Goal: Contribute content

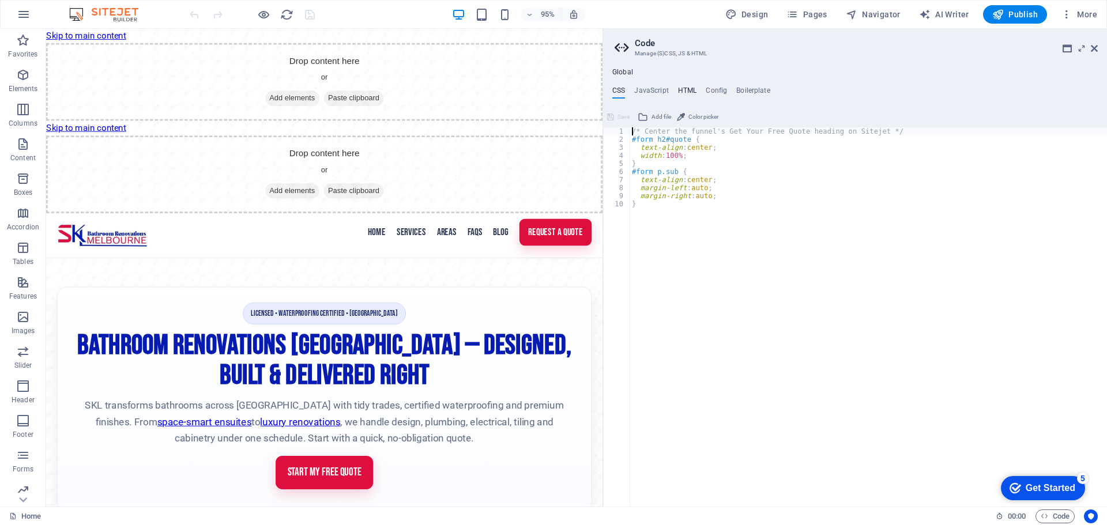
scroll to position [2209, 0]
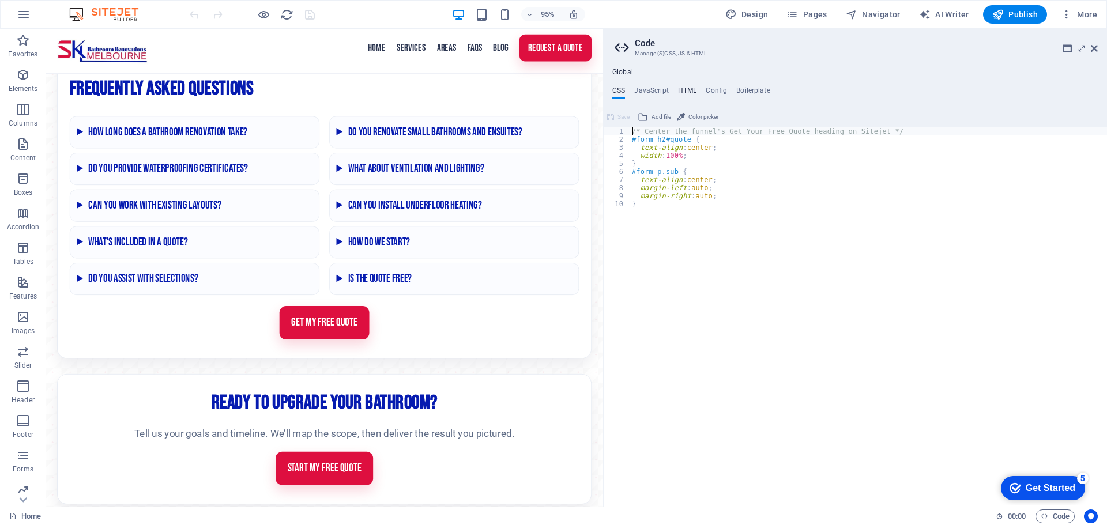
click at [553, 167] on h4 "HTML" at bounding box center [430, 182] width 248 height 31
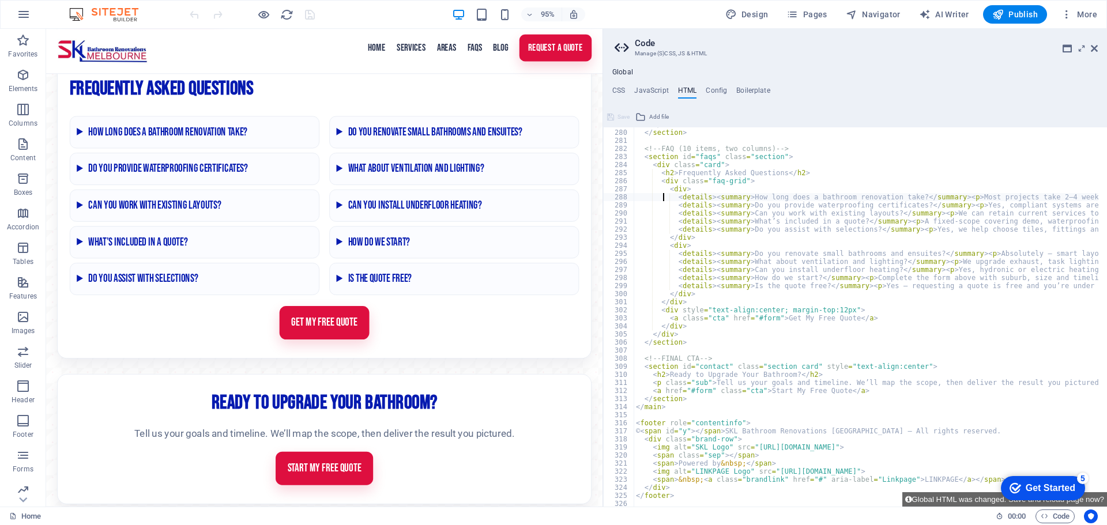
click at [663, 199] on div "</ div > </ section > <!-- FAQ (10 items, two columns) --> < section id = "faqs…" at bounding box center [1009, 313] width 751 height 387
type textarea "<script>document.getElementById('y').textContent=new Date().getFullYear()</scri…"
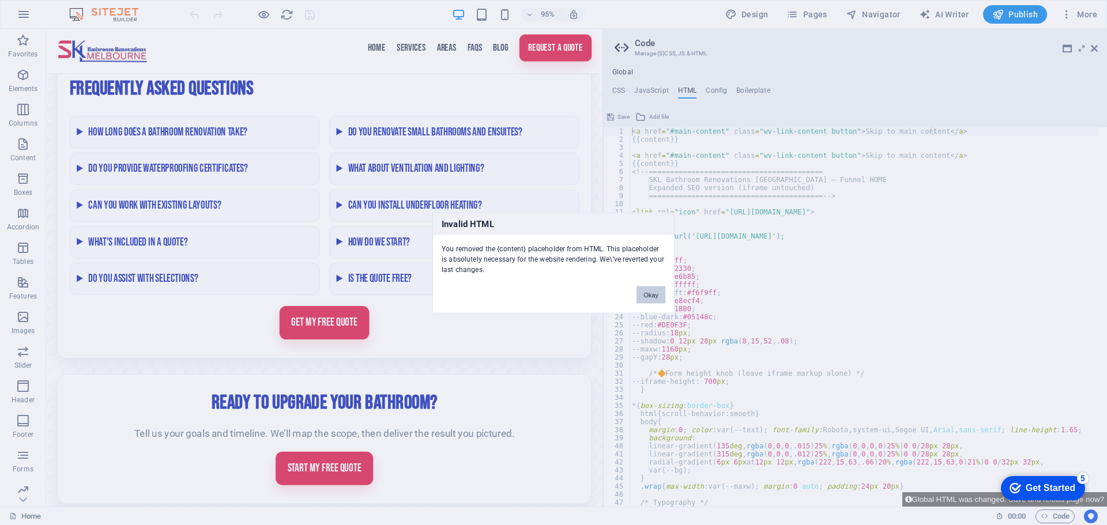
click at [657, 297] on button "Okay" at bounding box center [650, 294] width 29 height 17
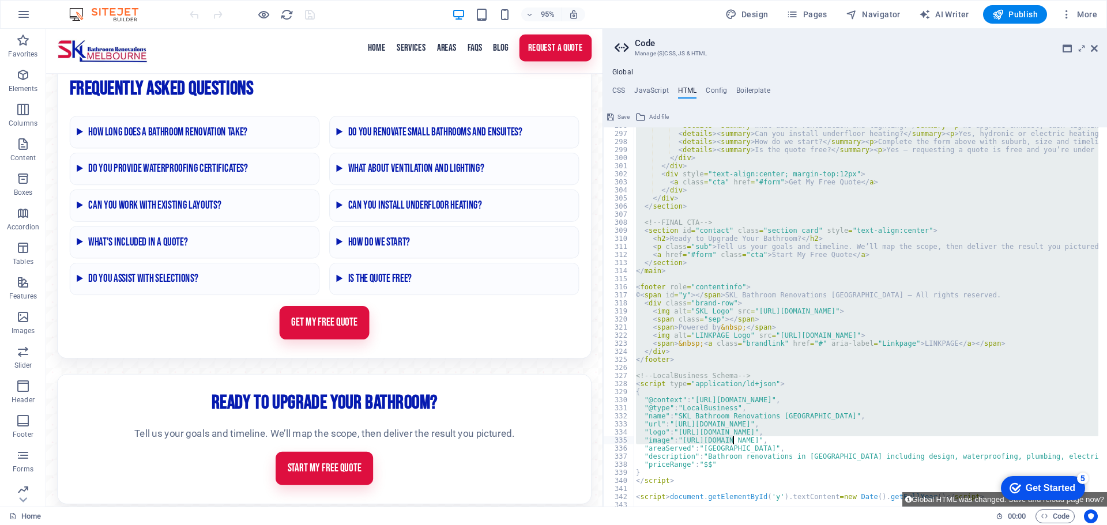
scroll to position [2398, 0]
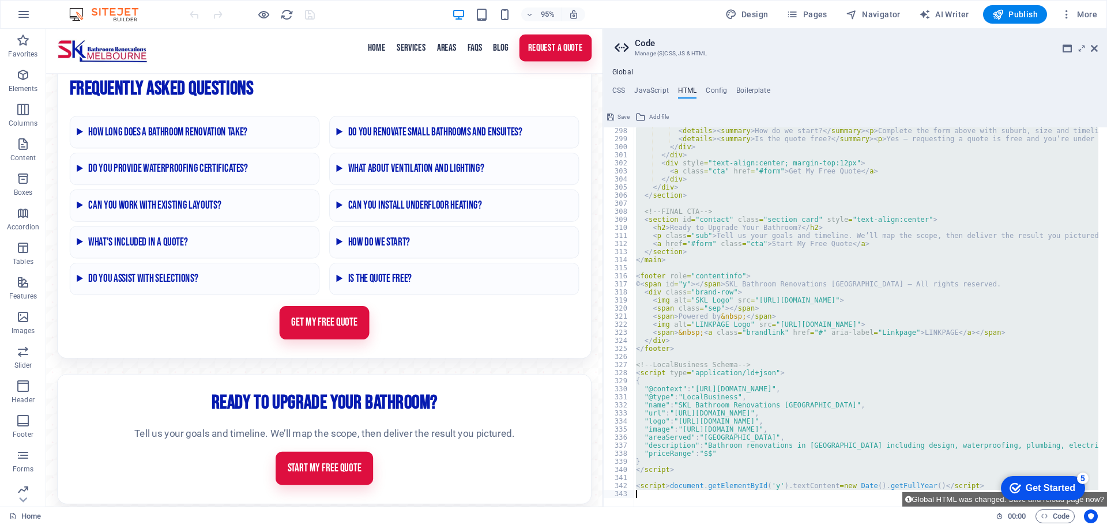
drag, startPoint x: 1625, startPoint y: 625, endPoint x: 1005, endPoint y: 499, distance: 633.1
type textarea "<script>document.getElementById('y').textContent=new Date().getFullYear()</scri…"
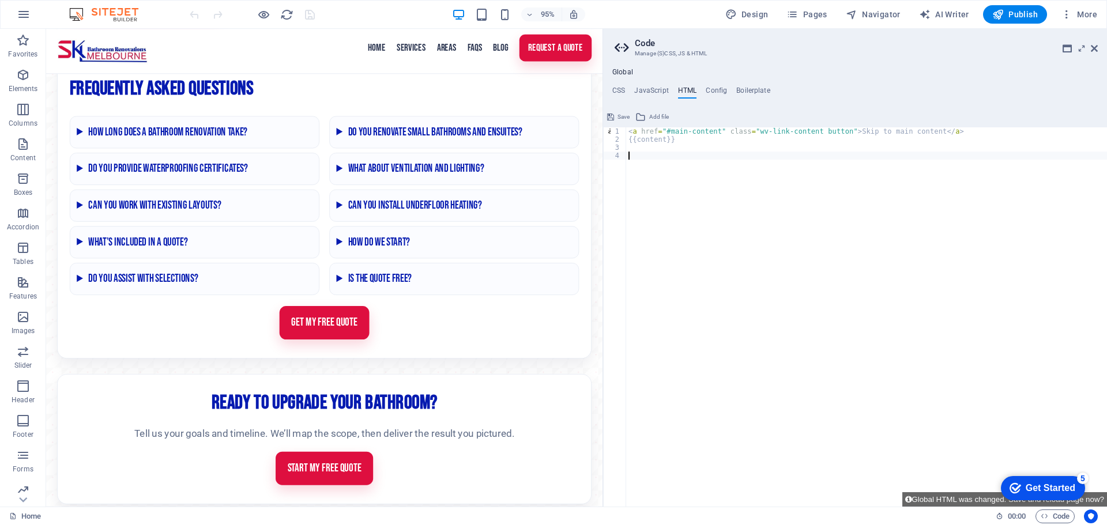
click at [631, 156] on div "< a href = "#main-content" class = "wv-link-content button" > Skip to main cont…" at bounding box center [866, 324] width 481 height 395
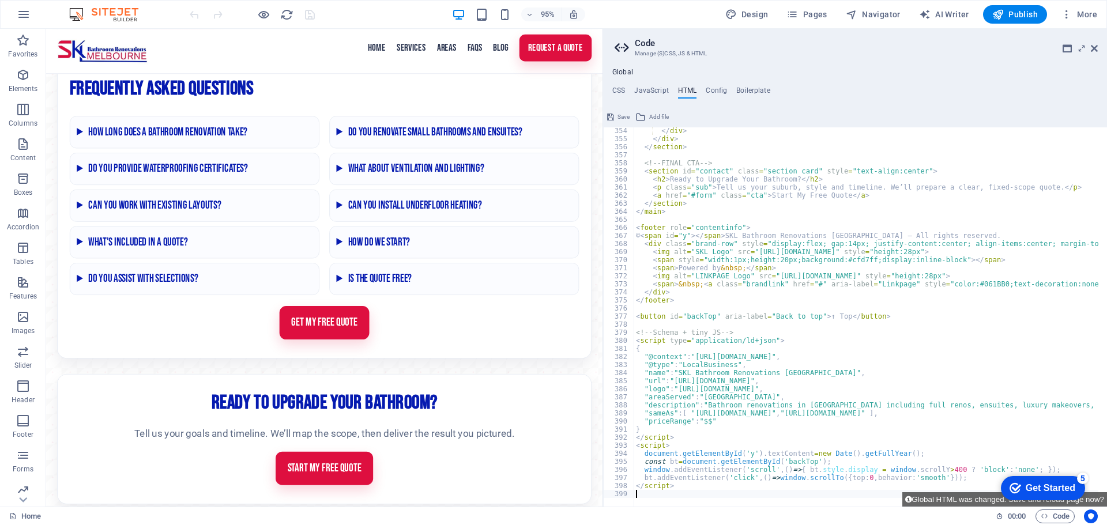
scroll to position [2850, 0]
click at [945, 501] on button "Global HTML was changed. Save and reload page now?" at bounding box center [1004, 499] width 205 height 14
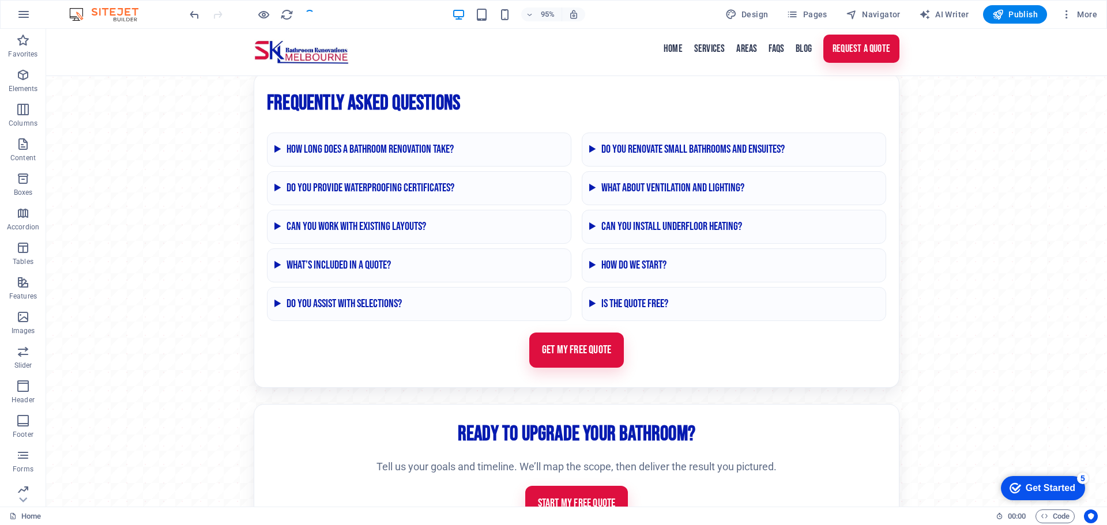
scroll to position [2230, 0]
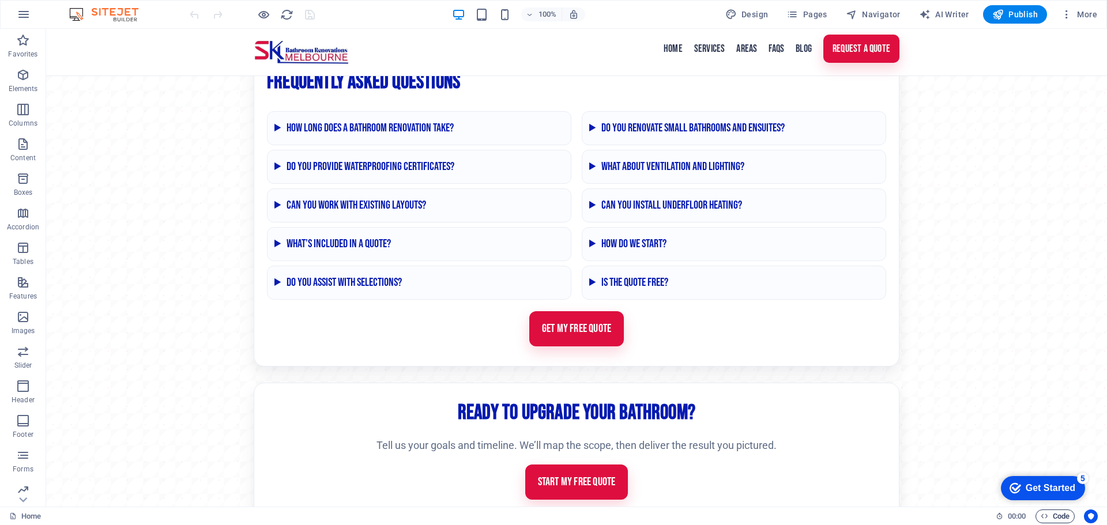
click at [1058, 512] on span "Code" at bounding box center [1055, 517] width 29 height 14
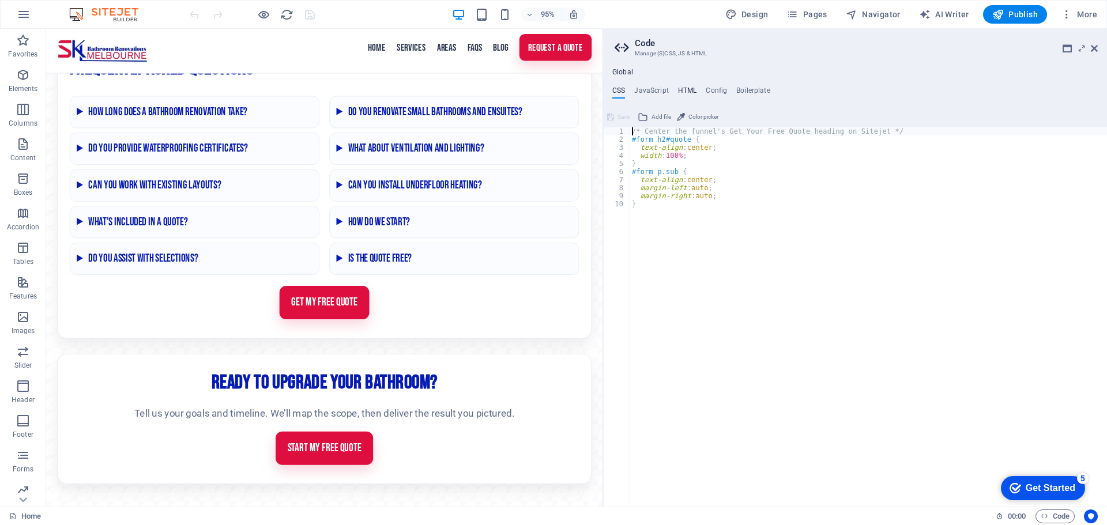
click at [688, 87] on h4 "HTML" at bounding box center [687, 92] width 19 height 13
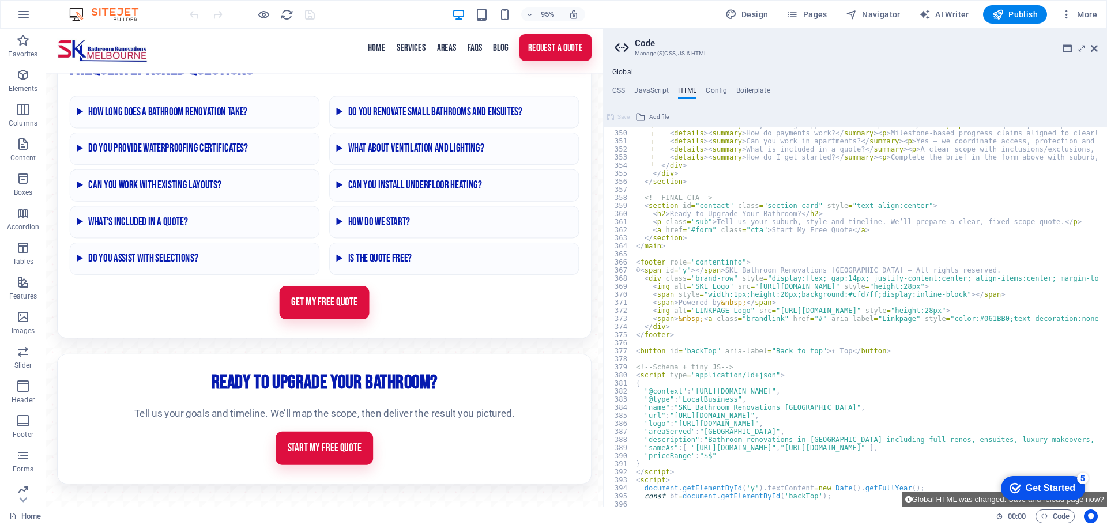
scroll to position [2850, 0]
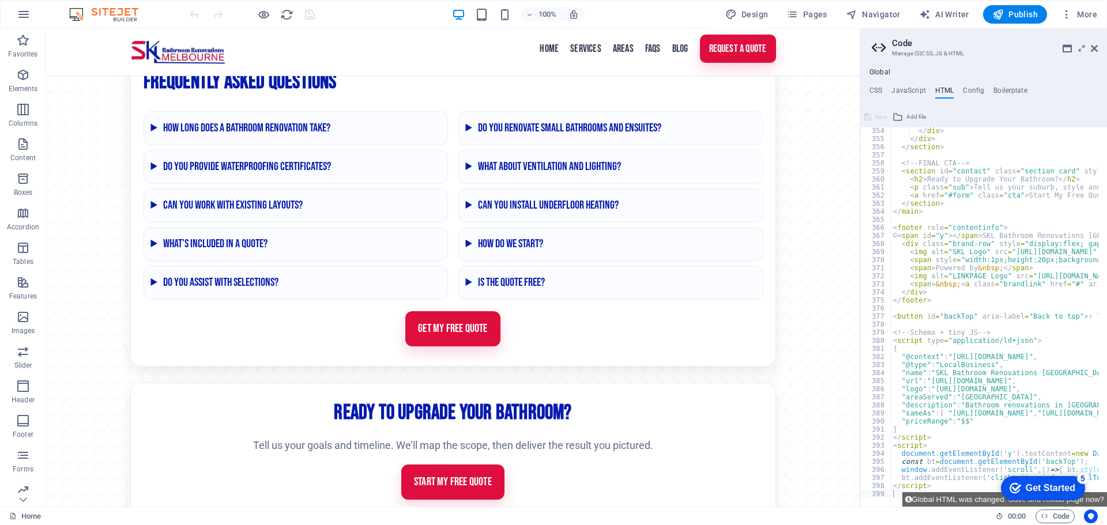
drag, startPoint x: 604, startPoint y: 172, endPoint x: 858, endPoint y: 190, distance: 254.8
click at [858, 190] on div "Home Favorites Elements Columns Content Boxes Accordion Tables Features Images …" at bounding box center [553, 268] width 1107 height 478
click at [1025, 14] on span "Publish" at bounding box center [1015, 15] width 46 height 12
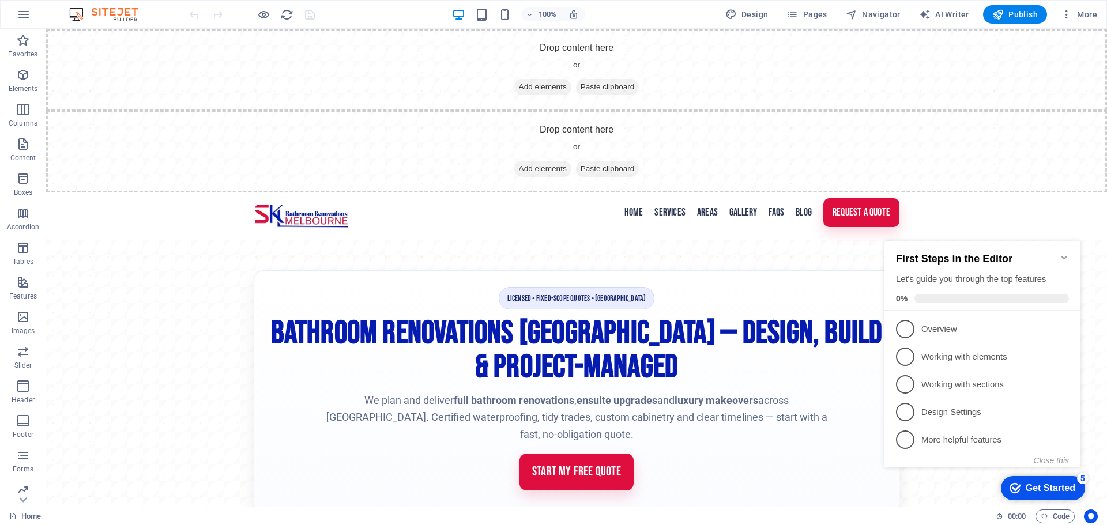
click at [1063, 254] on icon "Minimize checklist" at bounding box center [1064, 257] width 9 height 9
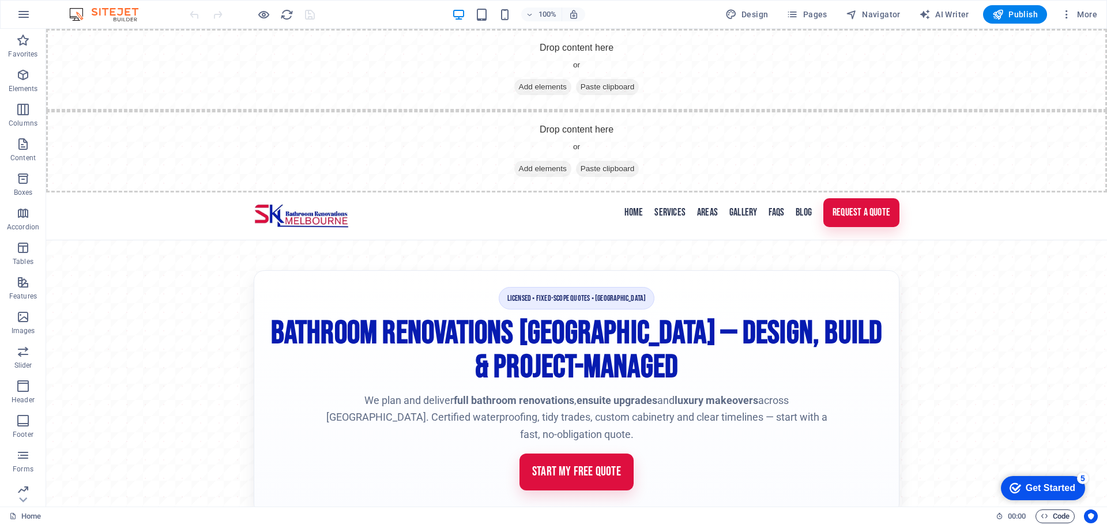
click at [1062, 513] on span "Code" at bounding box center [1055, 517] width 29 height 14
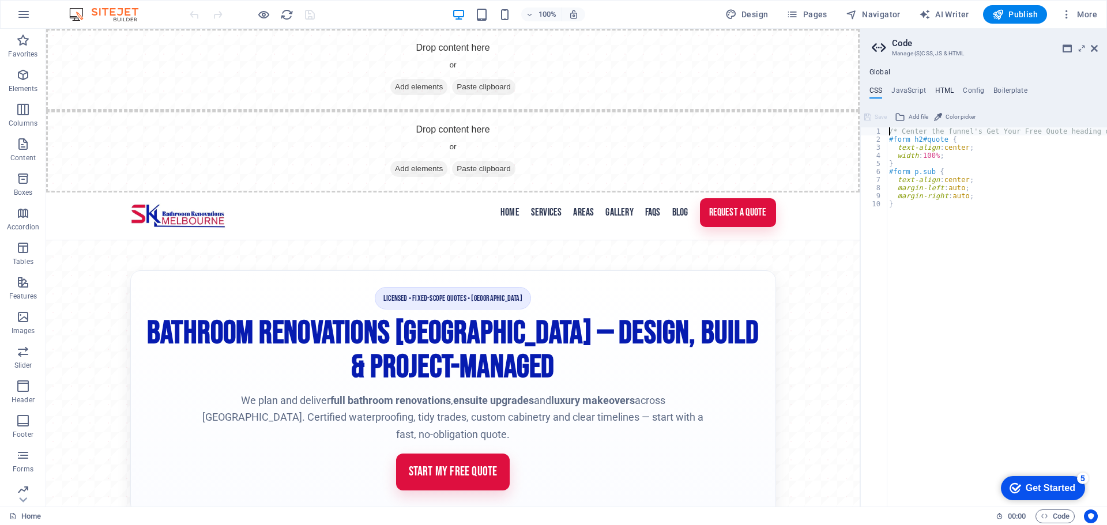
click at [945, 89] on h4 "HTML" at bounding box center [944, 92] width 19 height 13
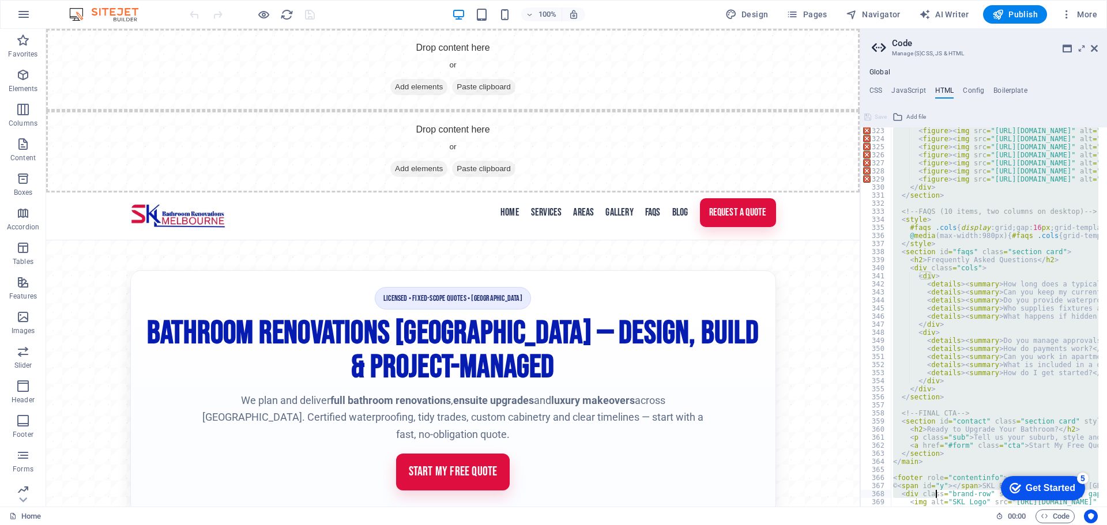
scroll to position [2842, 0]
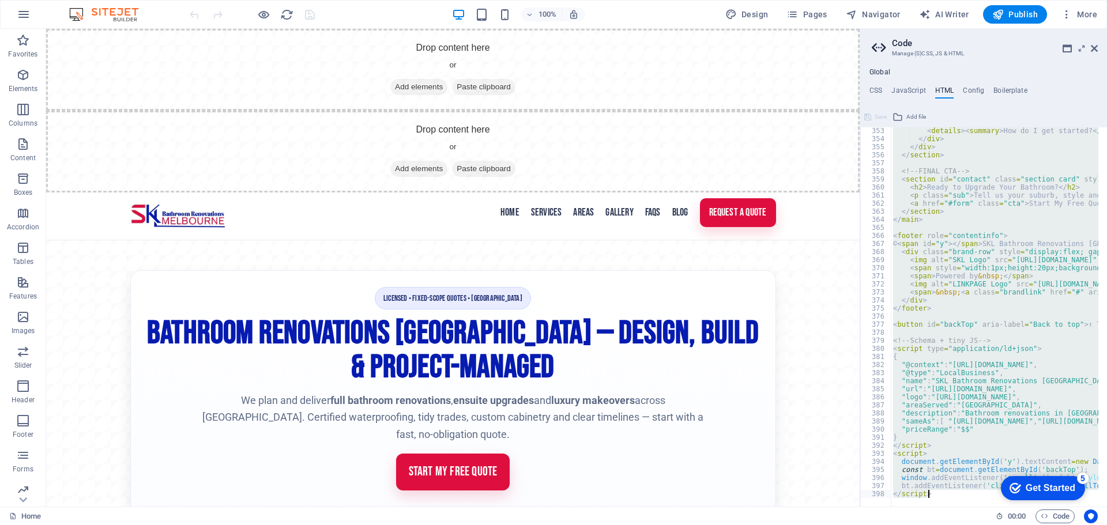
drag, startPoint x: 889, startPoint y: 154, endPoint x: 937, endPoint y: 552, distance: 401.3
click at [937, 525] on html "SKL Bathroom Renovations [GEOGRAPHIC_DATA] Home Favorites Elements Columns Cont…" at bounding box center [553, 262] width 1107 height 525
type textarea "bt.addEventListener('click',()=>window.scrollTo({top:0,behavior:'smooth'})); </…"
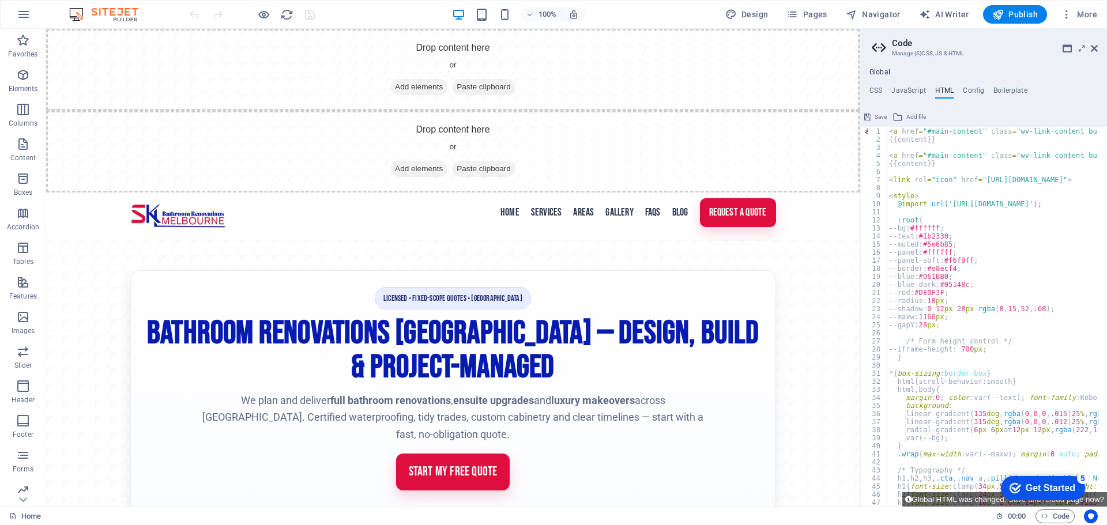
scroll to position [0, 0]
drag, startPoint x: 941, startPoint y: 165, endPoint x: 876, endPoint y: 159, distance: 66.1
click at [876, 159] on div "1 2 3 4 5 6 7 8 9 10 11 12 13 14 15 16 17 18 19 20 21 22 23 24 25 26 27 28 29 3…" at bounding box center [983, 316] width 247 height 379
type textarea "<a href="#main-content" class="wv-link-content button">Skip to main content</a>…"
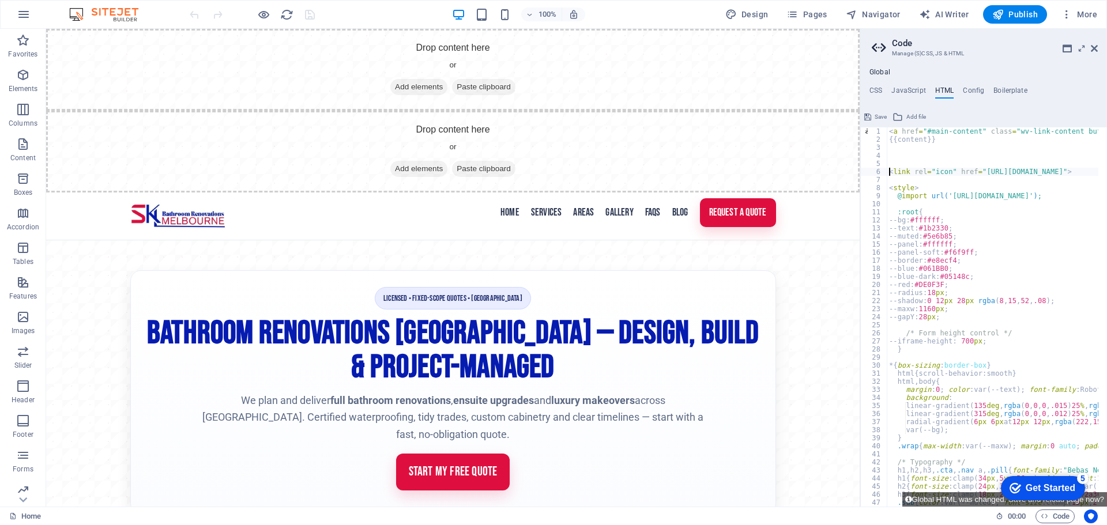
type textarea "<link rel="icon" href="[URL][DOMAIN_NAME]">"
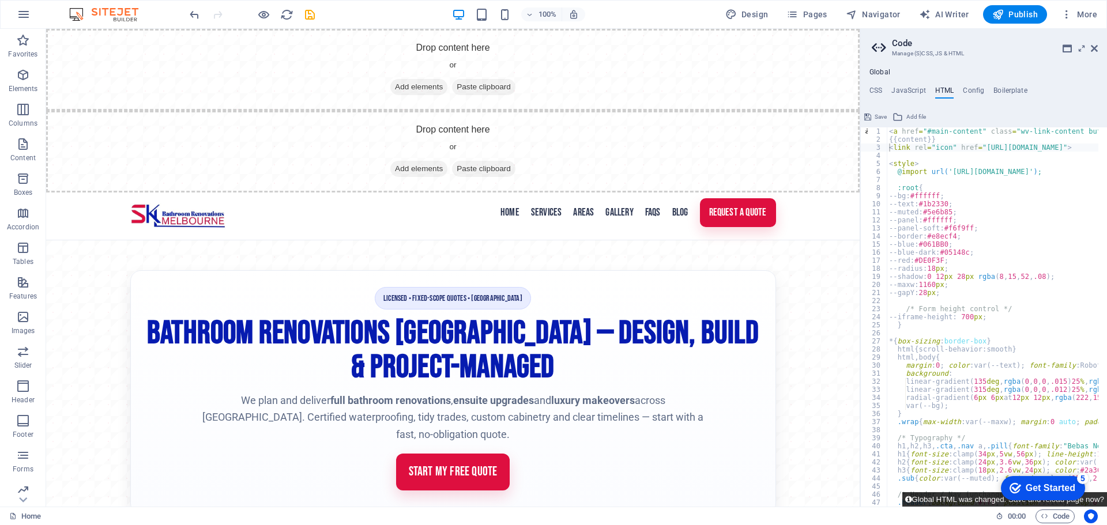
click at [929, 499] on button "Global HTML was changed. Save and reload page now?" at bounding box center [1004, 499] width 205 height 14
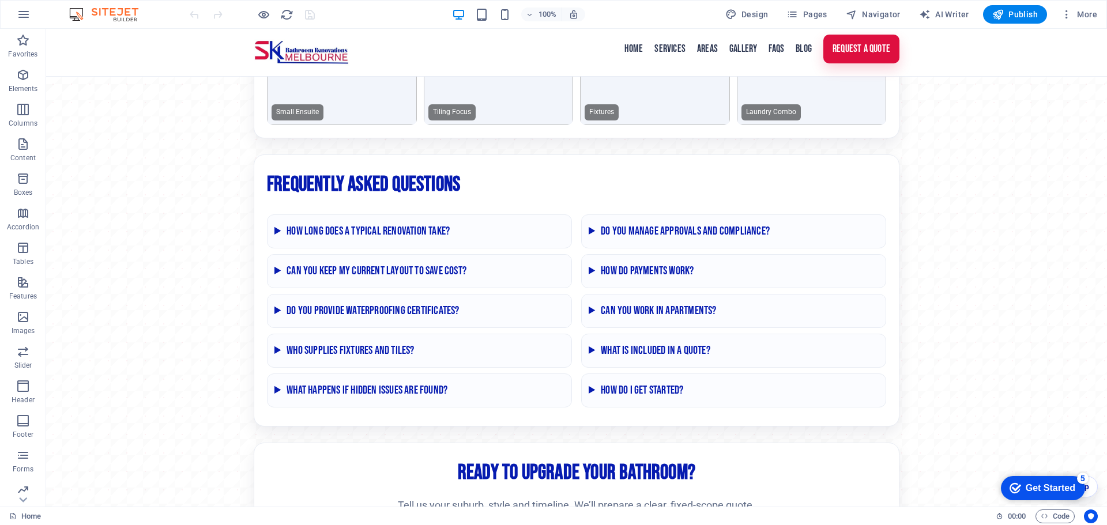
scroll to position [2867, 0]
click at [1055, 515] on span "Code" at bounding box center [1055, 517] width 29 height 14
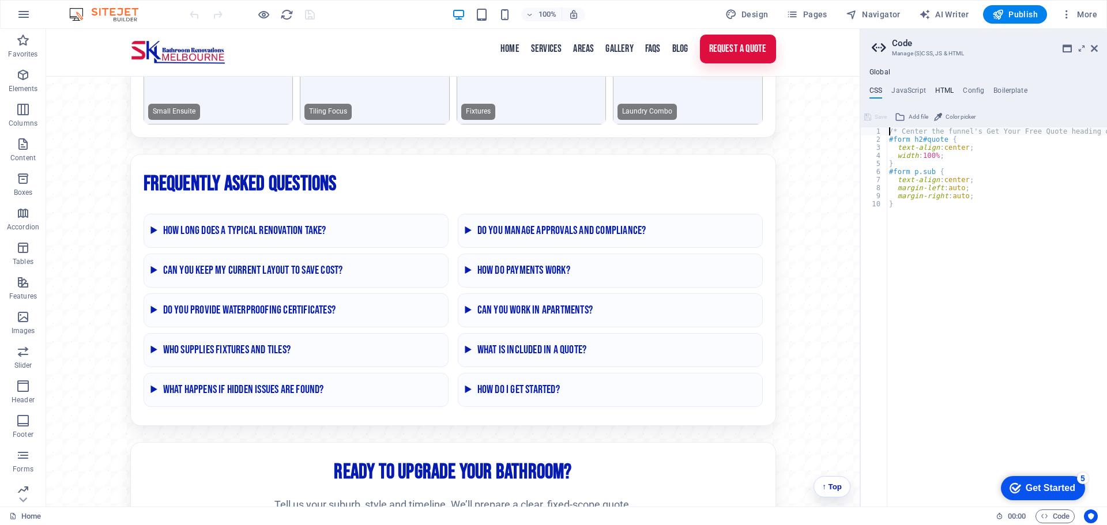
click at [944, 86] on h4 "HTML" at bounding box center [944, 92] width 19 height 13
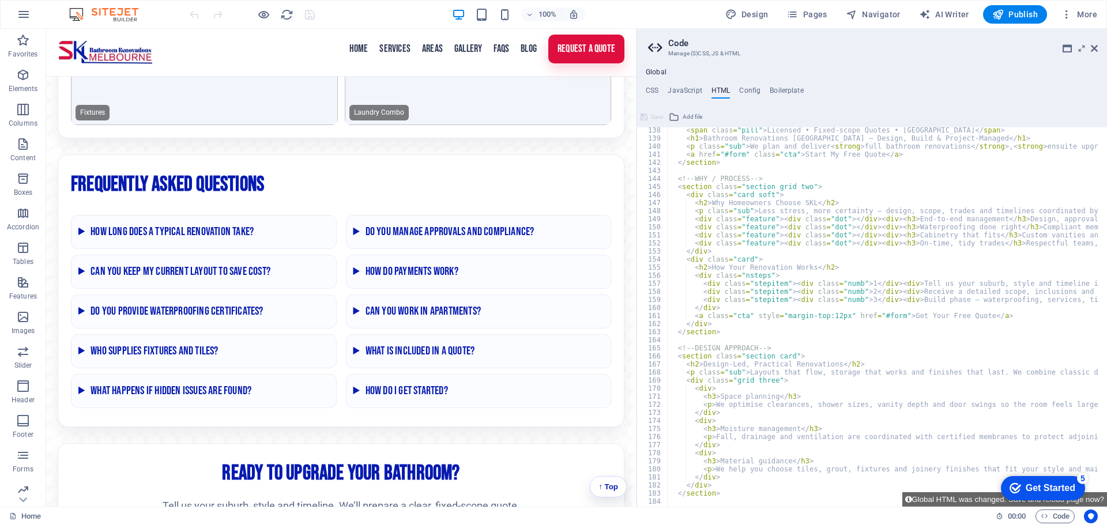
scroll to position [3078, 0]
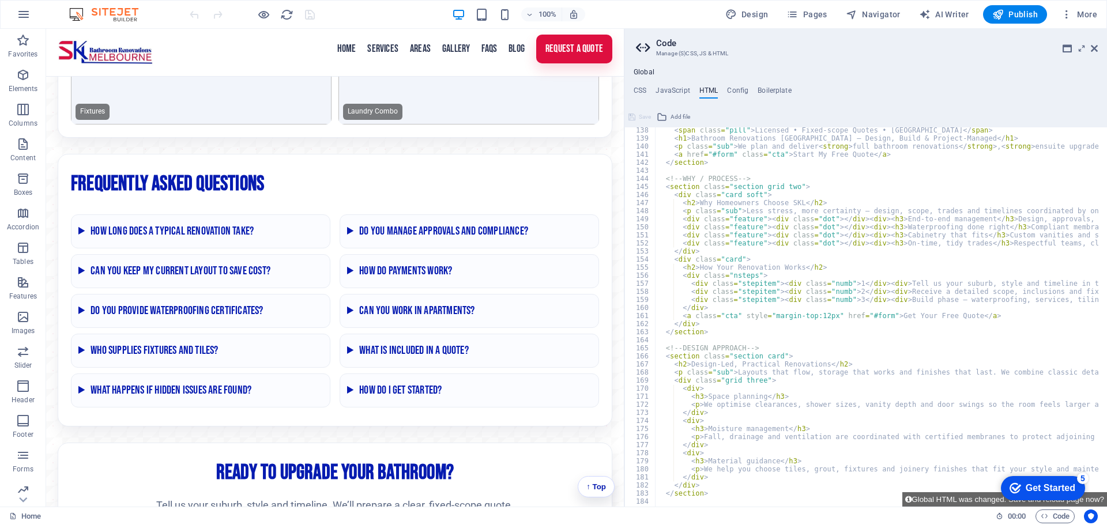
drag, startPoint x: 861, startPoint y: 280, endPoint x: 576, endPoint y: 251, distance: 286.3
click at [622, 279] on div "Home Favorites Elements Columns Content Boxes Accordion Tables Features Images …" at bounding box center [553, 268] width 1107 height 478
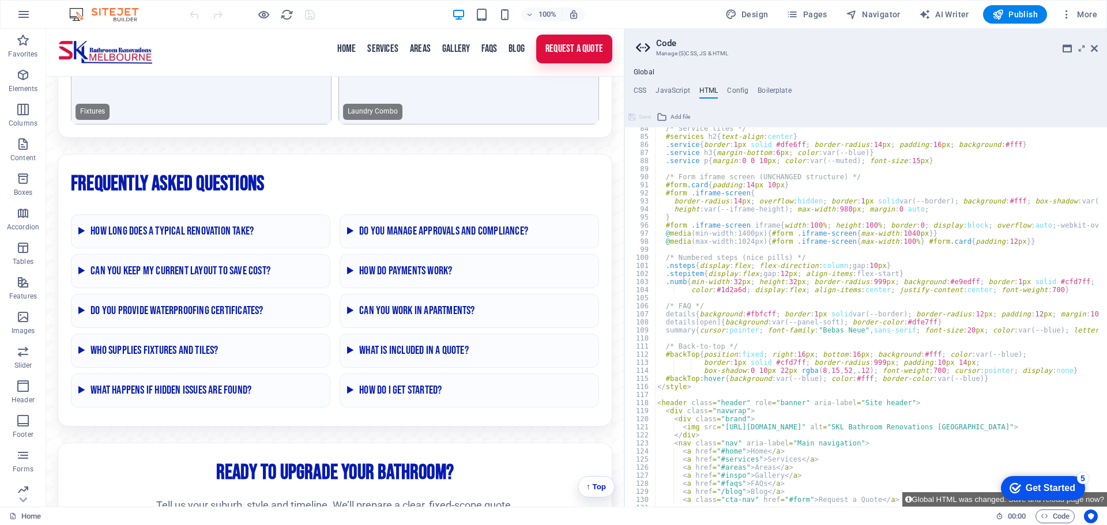
scroll to position [673, 0]
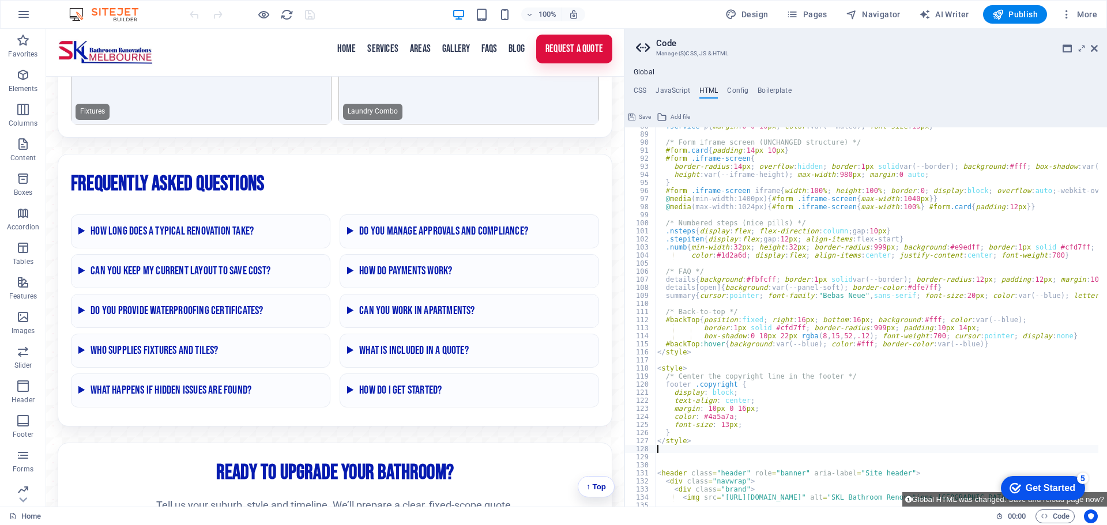
scroll to position [707, 0]
drag, startPoint x: 943, startPoint y: 498, endPoint x: 896, endPoint y: 469, distance: 54.9
click at [943, 498] on button "Global HTML was changed. Save and reload page now?" at bounding box center [1004, 499] width 205 height 14
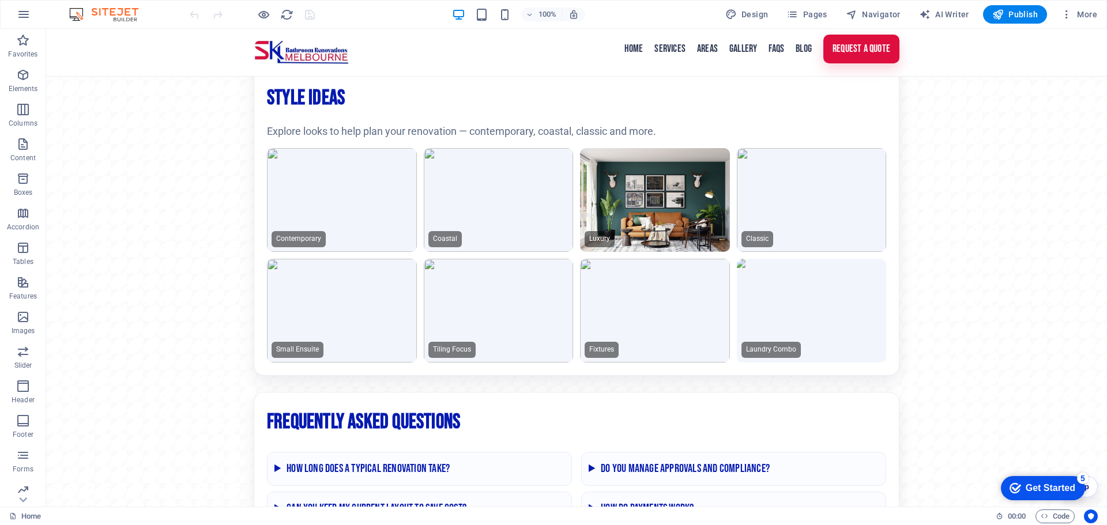
scroll to position [2867, 0]
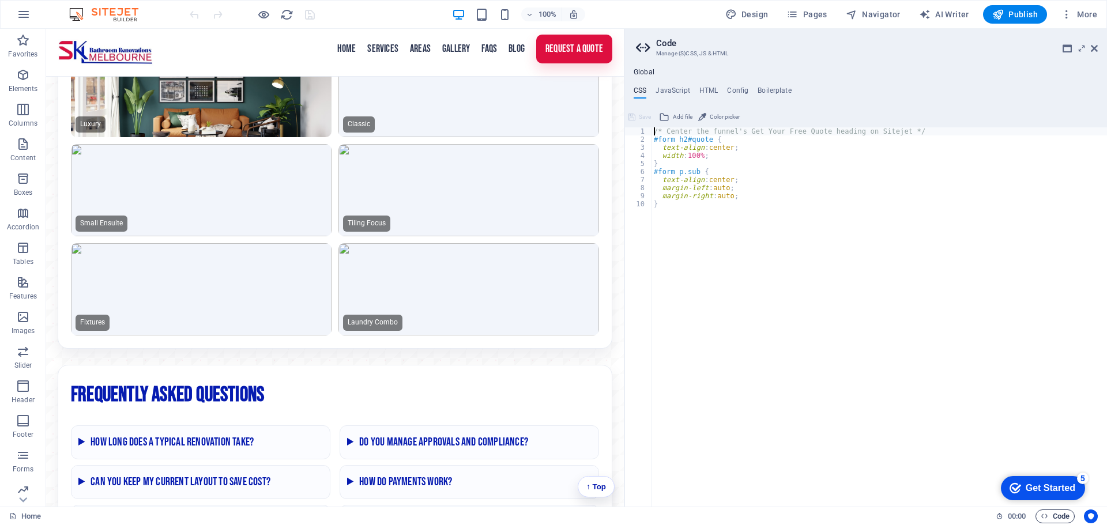
scroll to position [3078, 0]
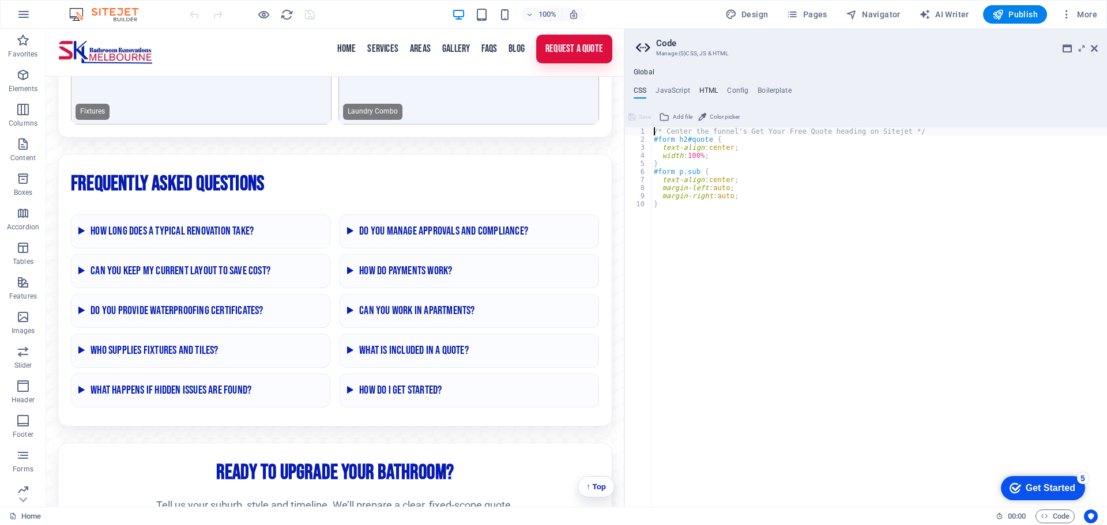
click at [703, 88] on h4 "HTML" at bounding box center [708, 92] width 19 height 13
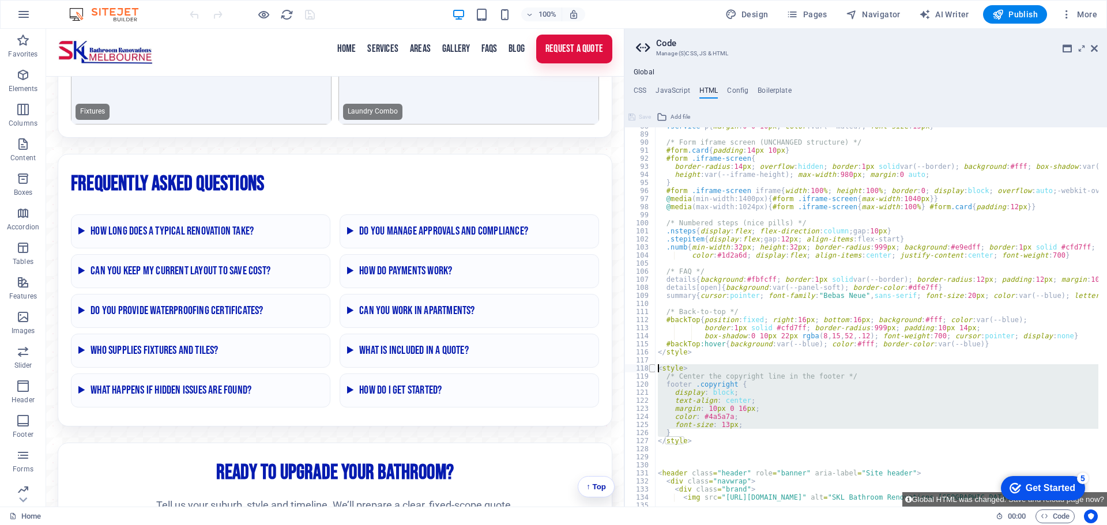
drag, startPoint x: 672, startPoint y: 429, endPoint x: 651, endPoint y: 372, distance: 61.5
click at [651, 372] on div "88 89 90 91 92 93 94 95 96 97 98 99 100 101 102 103 104 105 106 107 108 109 110…" at bounding box center [865, 316] width 483 height 379
type textarea "</style>"
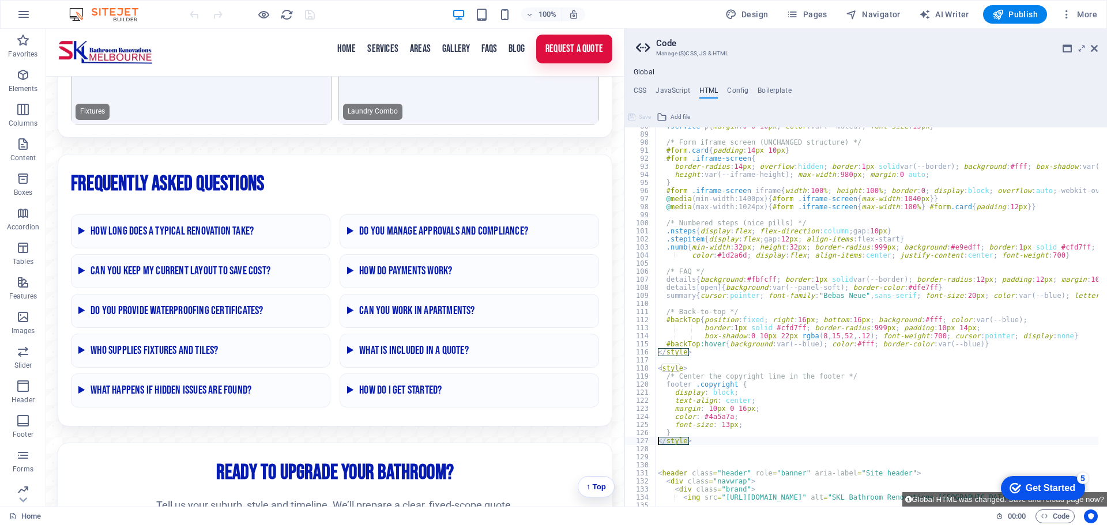
drag, startPoint x: 689, startPoint y: 440, endPoint x: 655, endPoint y: 440, distance: 34.0
drag, startPoint x: 692, startPoint y: 370, endPoint x: 646, endPoint y: 370, distance: 45.5
click at [646, 370] on div "88 89 90 91 92 93 94 95 96 97 98 99 100 101 102 103 104 105 106 107 108 109 110…" at bounding box center [865, 316] width 483 height 379
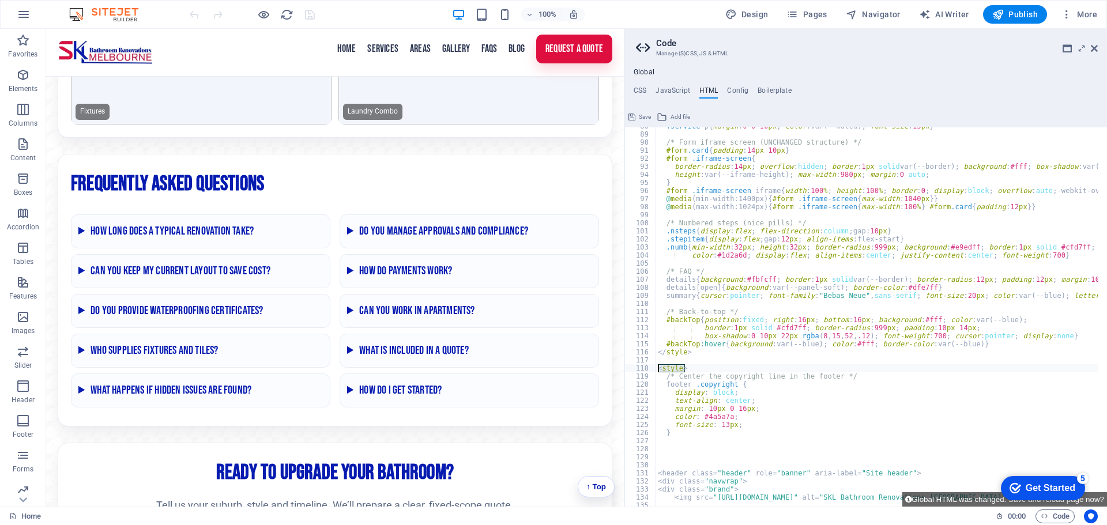
type textarea "<style>"
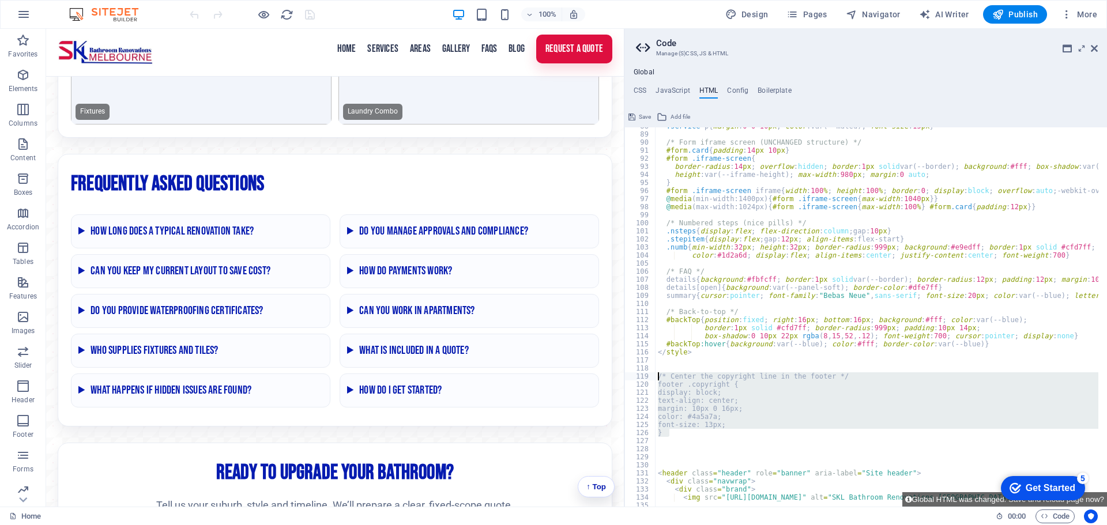
drag, startPoint x: 684, startPoint y: 435, endPoint x: 652, endPoint y: 378, distance: 66.1
click at [652, 378] on div "88 89 90 91 92 93 94 95 96 97 98 99 100 101 102 103 104 105 106 107 108 109 110…" at bounding box center [865, 316] width 483 height 379
type textarea "/* Center the copyright line in the footer */ footer .copyright {"
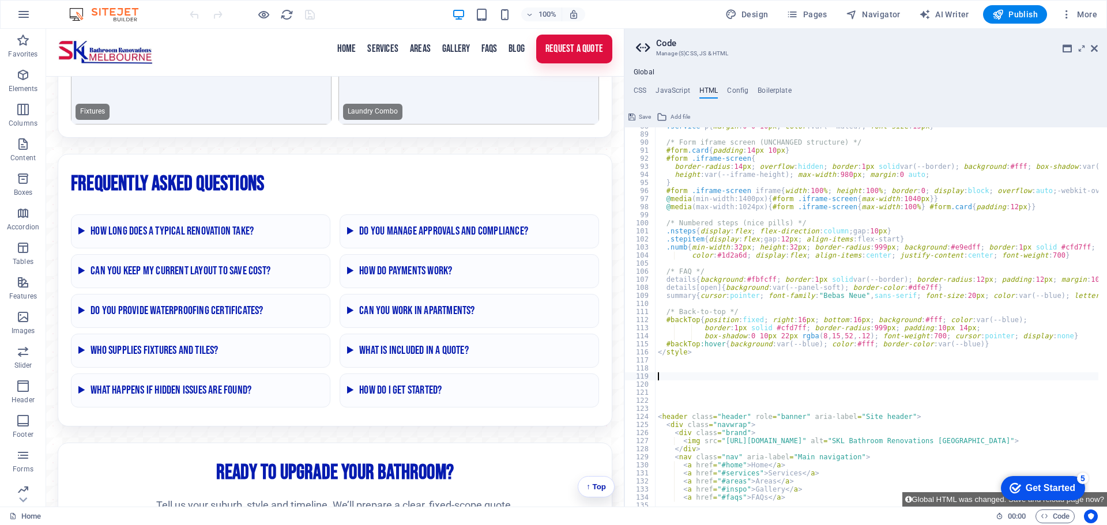
type textarea "#backTop:hover{background:var(--blue); color:#fff; border-color:var(--blue)}"
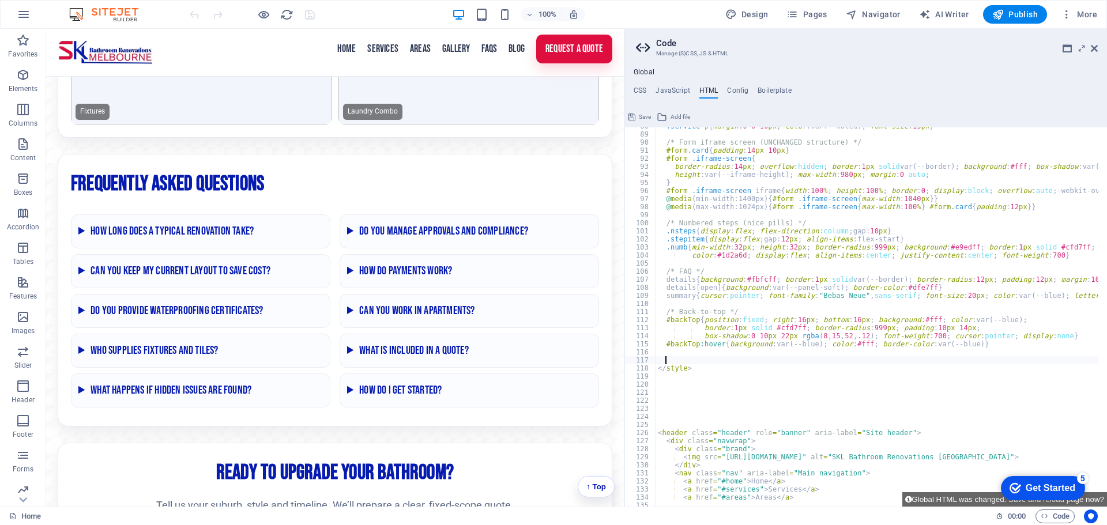
paste textarea "}"
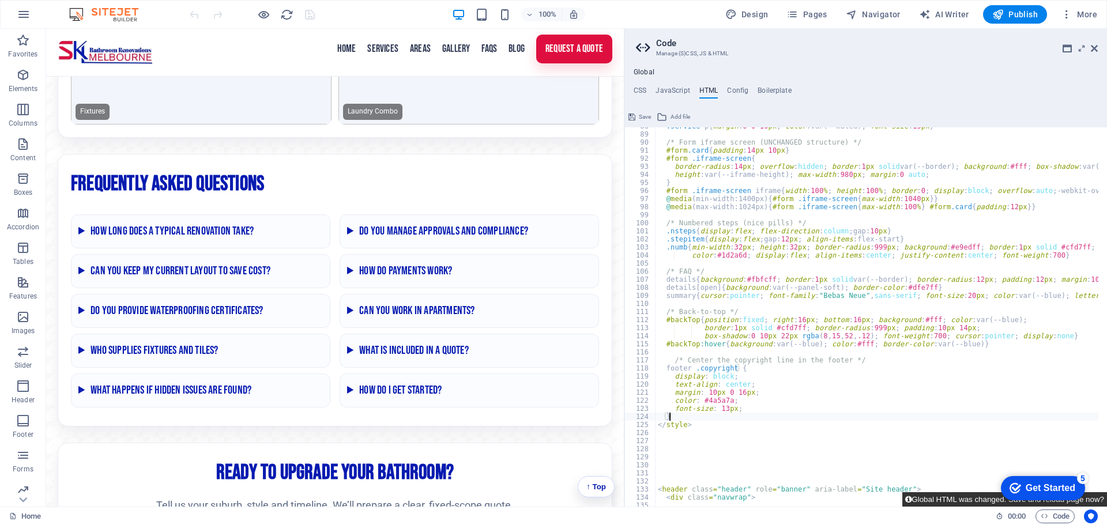
type textarea "}"
click at [970, 498] on button "Global HTML was changed. Save and reload page now?" at bounding box center [1004, 499] width 205 height 14
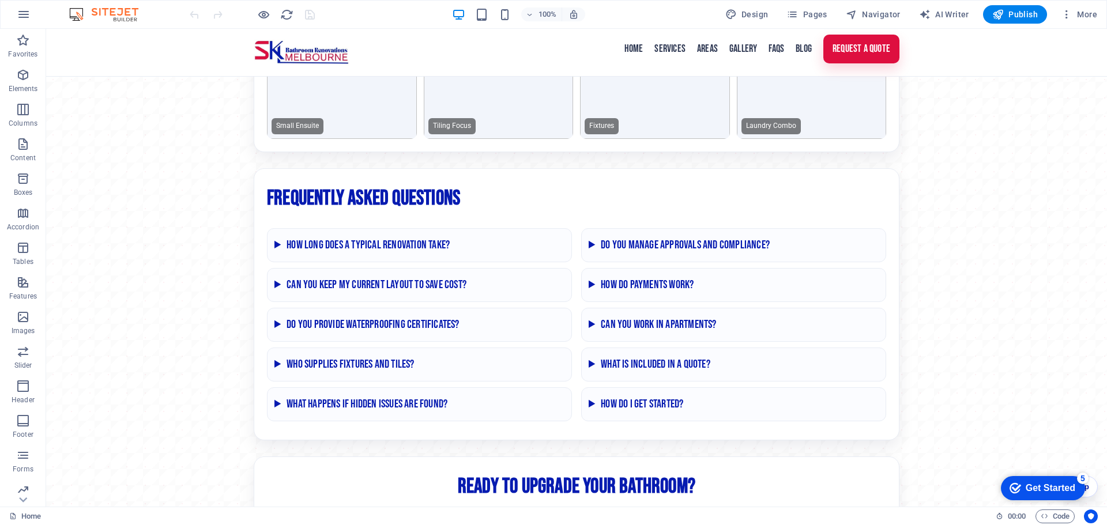
scroll to position [2867, 0]
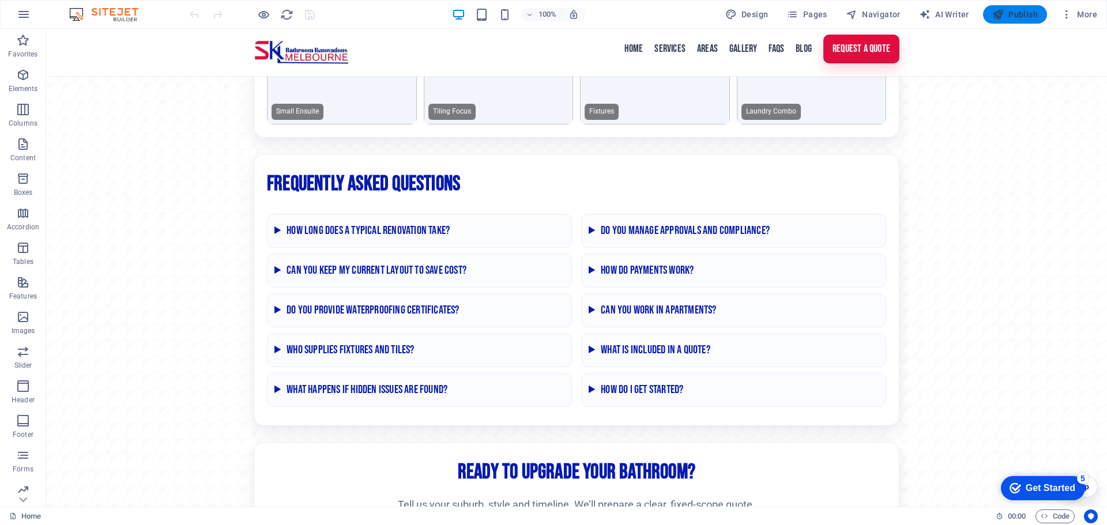
click at [1023, 15] on span "Publish" at bounding box center [1015, 15] width 46 height 12
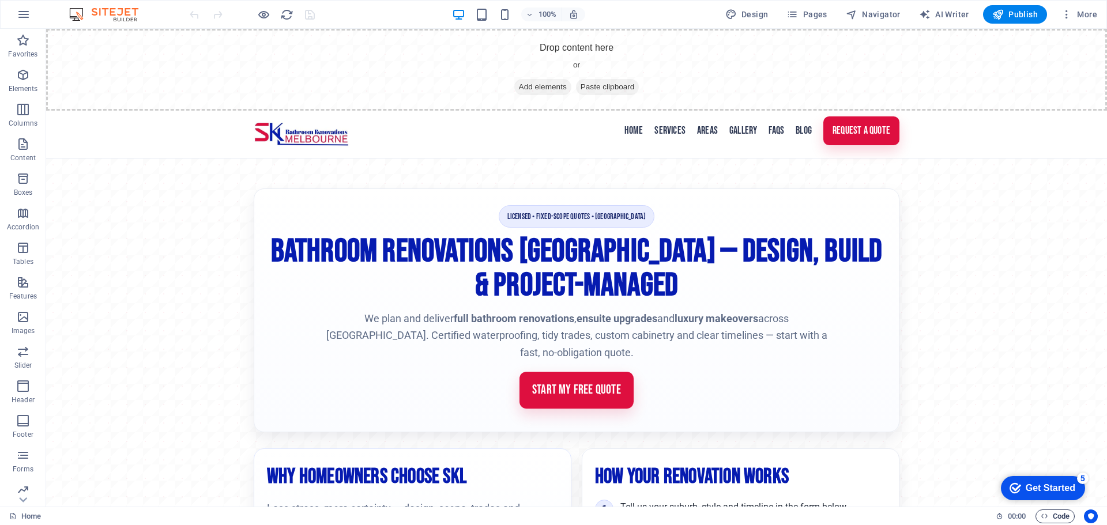
click at [1054, 518] on span "Code" at bounding box center [1055, 517] width 29 height 14
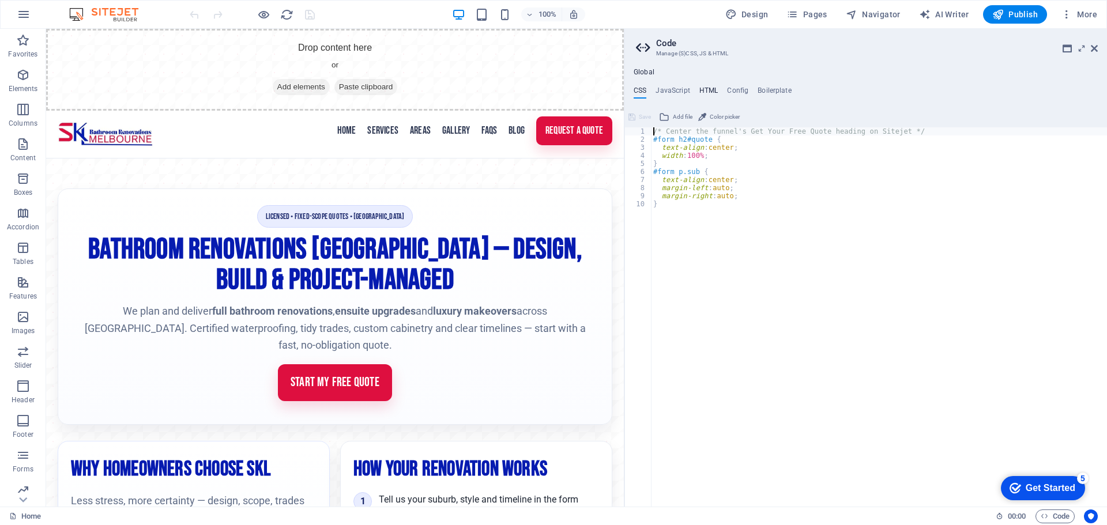
click at [0, 0] on h4 "HTML" at bounding box center [0, 0] width 0 height 0
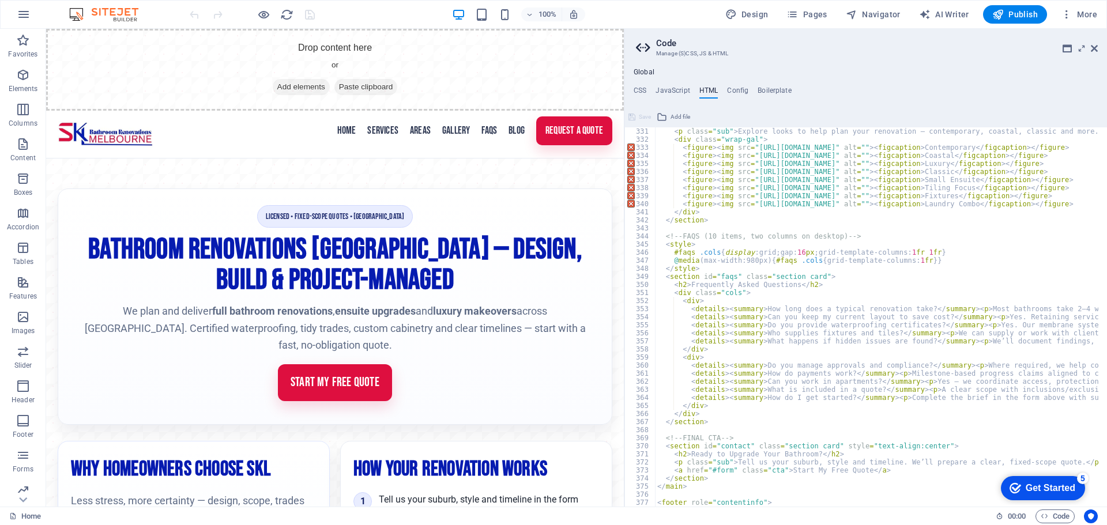
scroll to position [2930, 0]
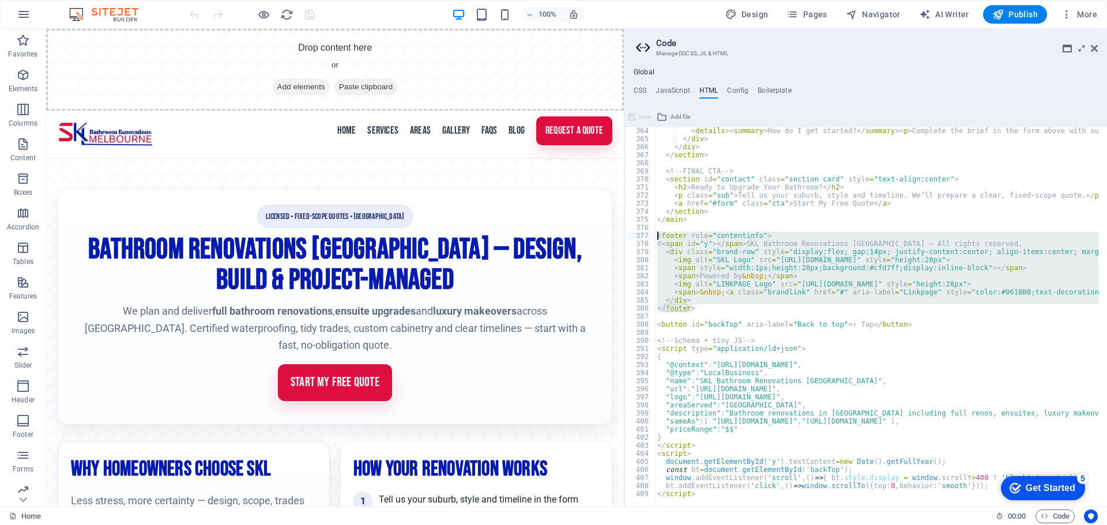
drag, startPoint x: 691, startPoint y: 307, endPoint x: 649, endPoint y: 239, distance: 80.3
click at [649, 239] on div "</footer> 364 365 366 367 368 369 370 371 372 373 374 375 376 377 378 379 380 3…" at bounding box center [865, 316] width 483 height 379
paste textarea "/footer>"
type textarea "</footer>"
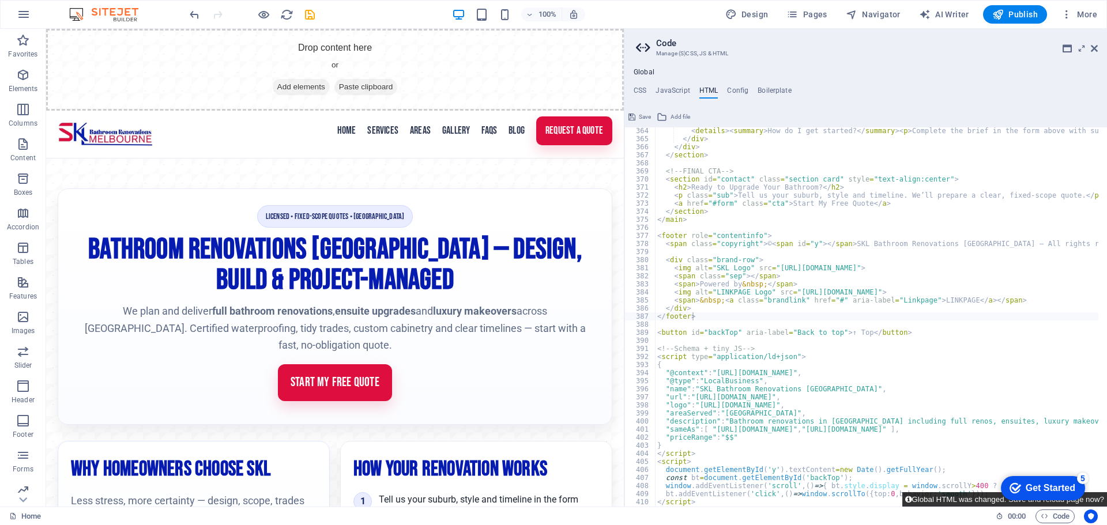
click at [962, 498] on button "Global HTML was changed. Save and reload page now?" at bounding box center [1004, 499] width 205 height 14
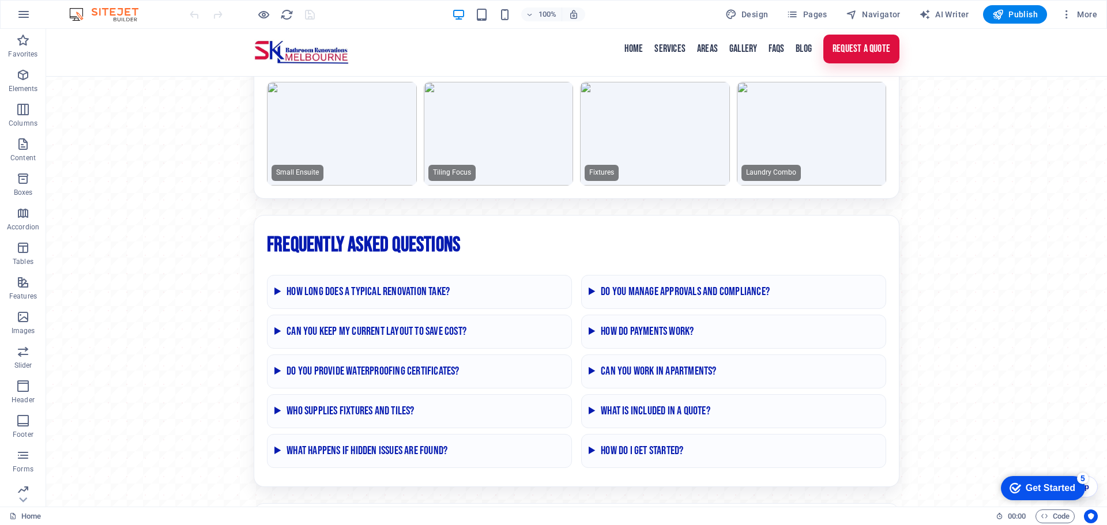
scroll to position [2927, 0]
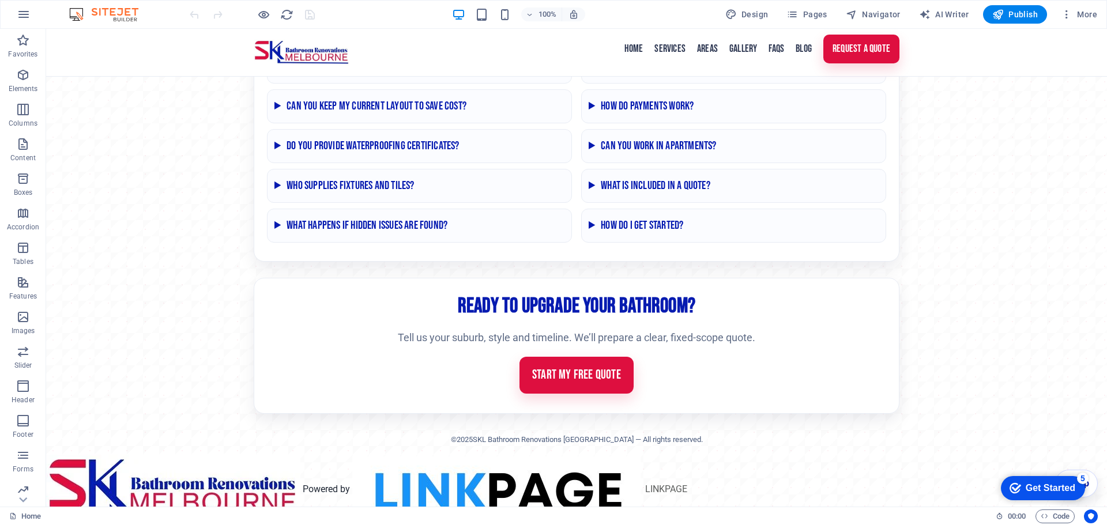
scroll to position [2927, 0]
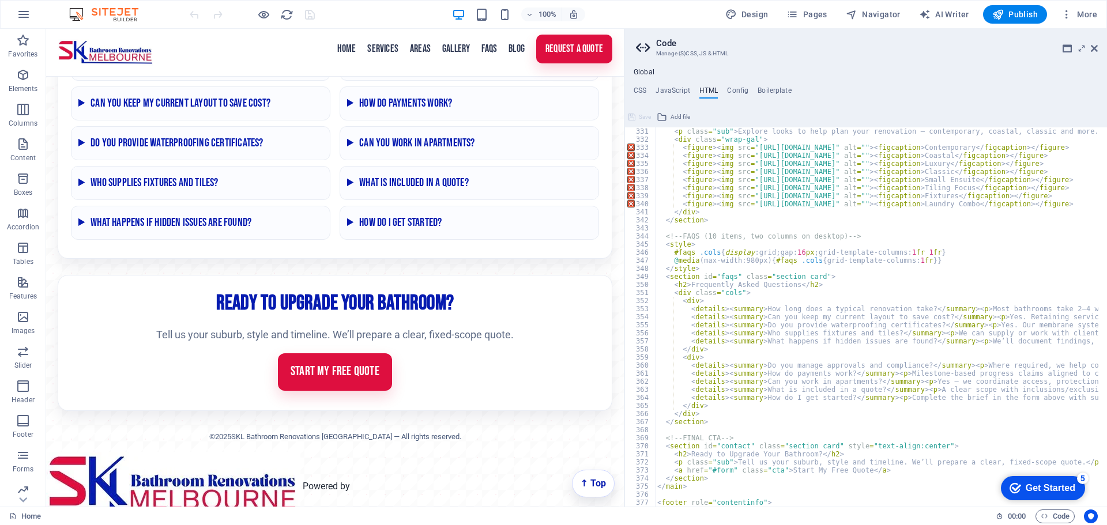
scroll to position [2938, 0]
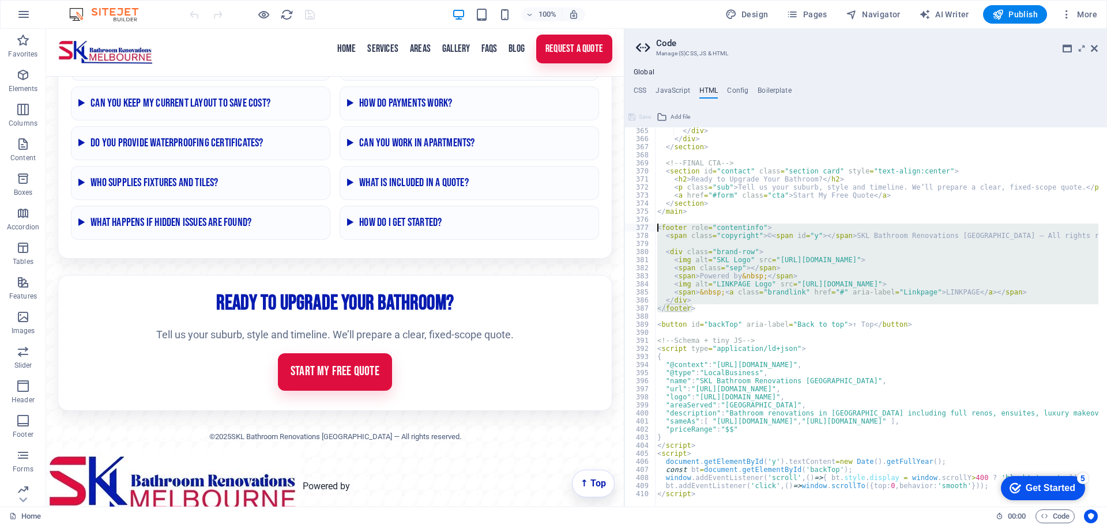
drag, startPoint x: 694, startPoint y: 304, endPoint x: 646, endPoint y: 229, distance: 89.4
click at [646, 229] on div "<a href="#main-content" class="wv-link-content button">Skip to main content</a>…" at bounding box center [865, 316] width 483 height 379
paste textarea "/footer"
type textarea "</footer>"
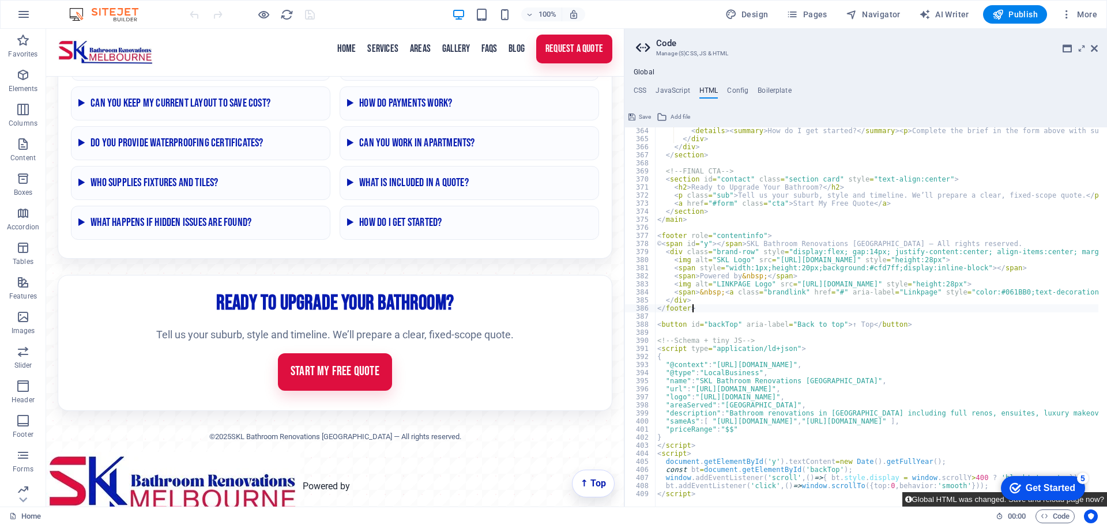
click at [974, 497] on button "Global HTML was changed. Save and reload page now?" at bounding box center [1004, 499] width 205 height 14
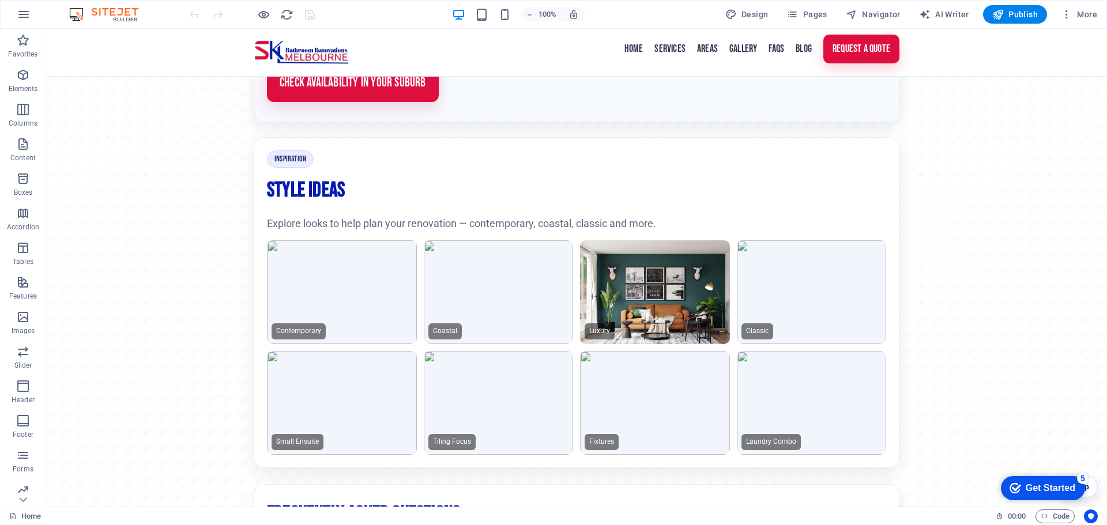
scroll to position [2867, 0]
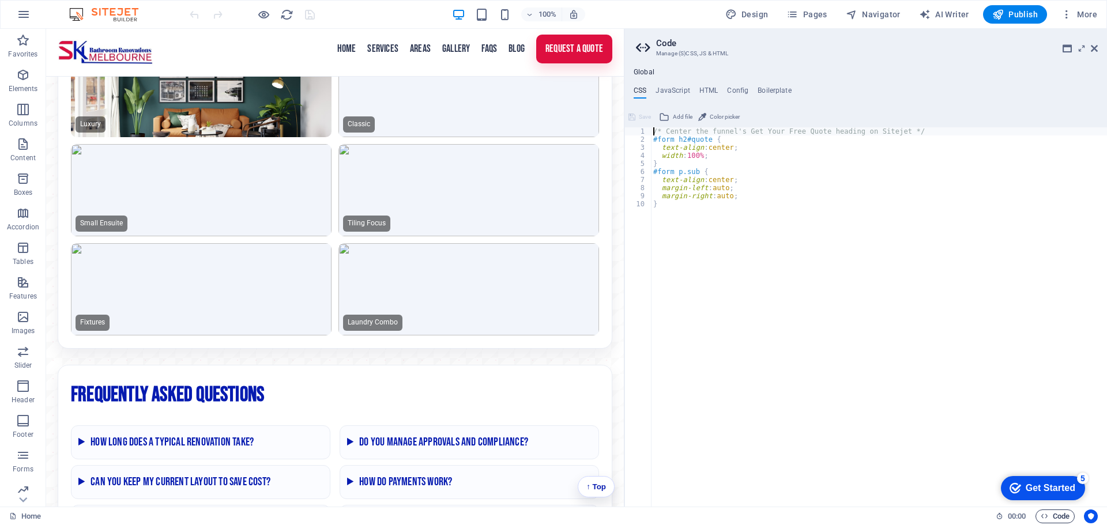
scroll to position [3078, 0]
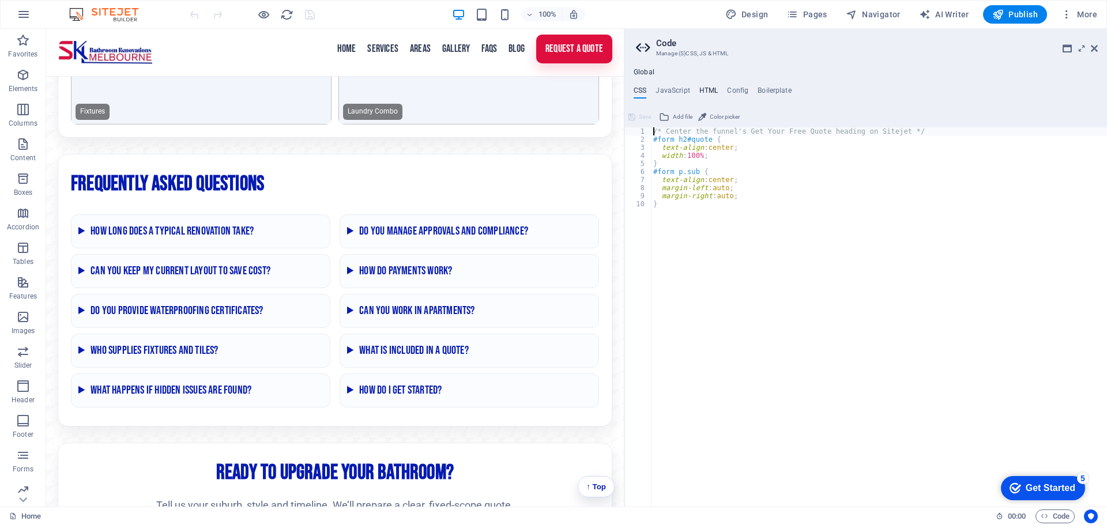
click at [704, 90] on h4 "HTML" at bounding box center [708, 92] width 19 height 13
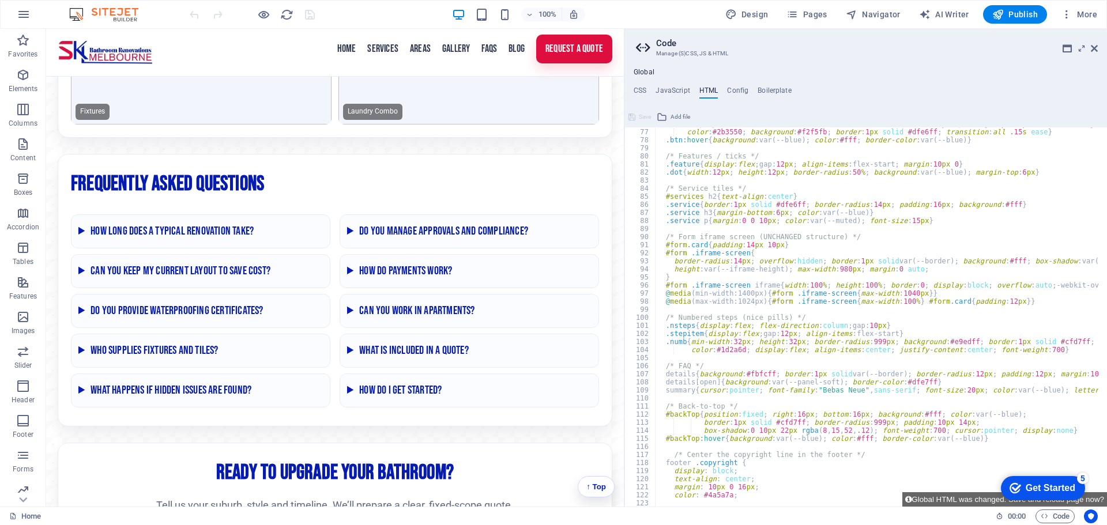
scroll to position [820, 0]
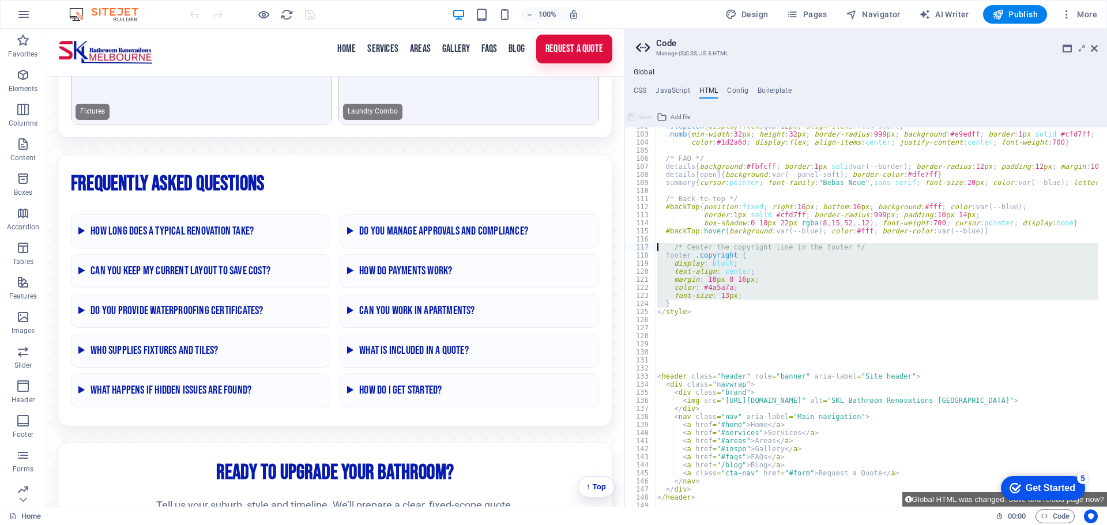
drag, startPoint x: 675, startPoint y: 301, endPoint x: 646, endPoint y: 245, distance: 62.9
click at [646, 245] on div "</footer> 102 103 104 105 106 107 108 109 110 111 112 113 114 115 116 117 118 1…" at bounding box center [865, 316] width 483 height 379
type textarea "/* Center the copyright line in the footer */ footer .copyright {"
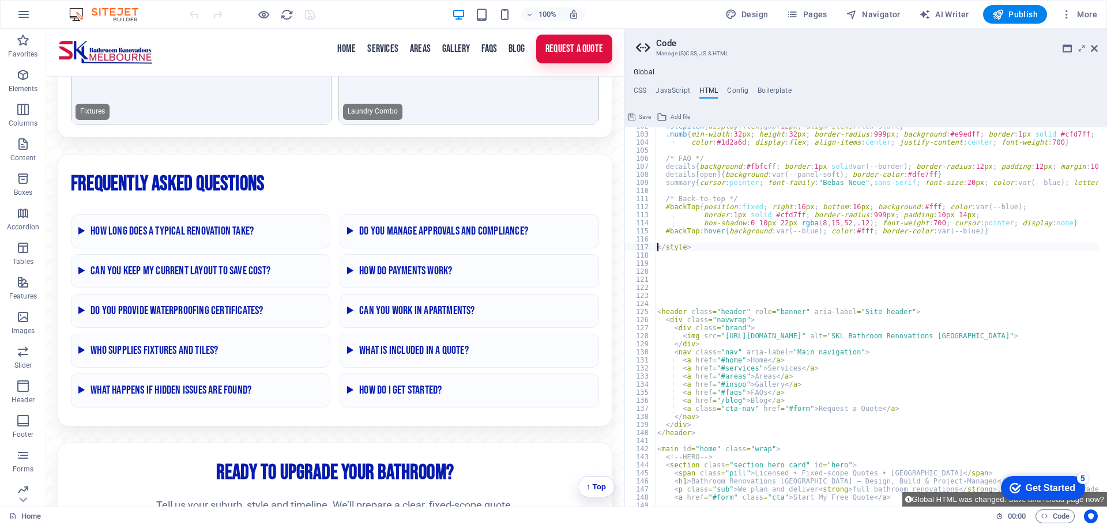
type textarea "</style>"
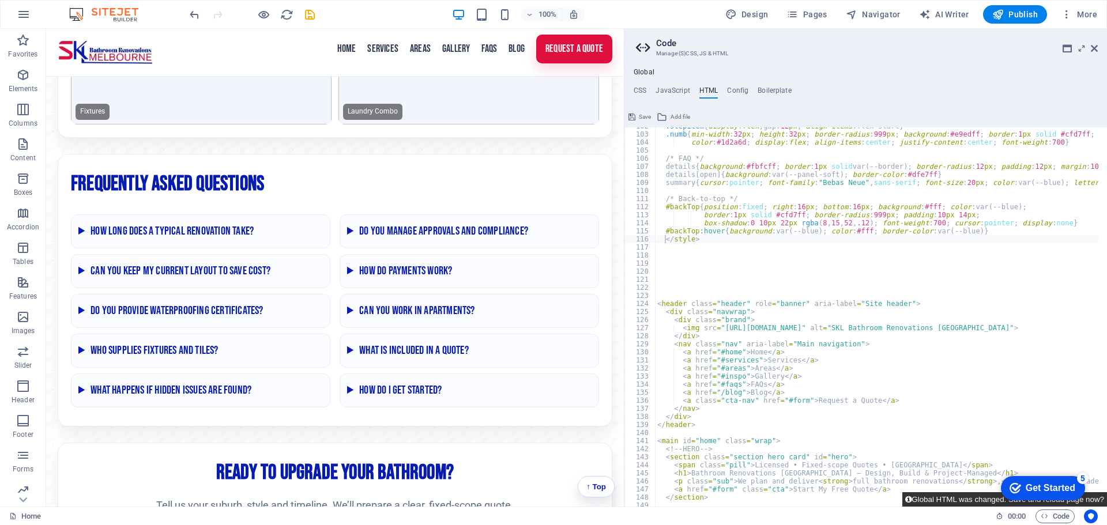
drag, startPoint x: 971, startPoint y: 498, endPoint x: 945, endPoint y: 469, distance: 38.8
click at [971, 498] on button "Global HTML was changed. Save and reload page now?" at bounding box center [1004, 499] width 205 height 14
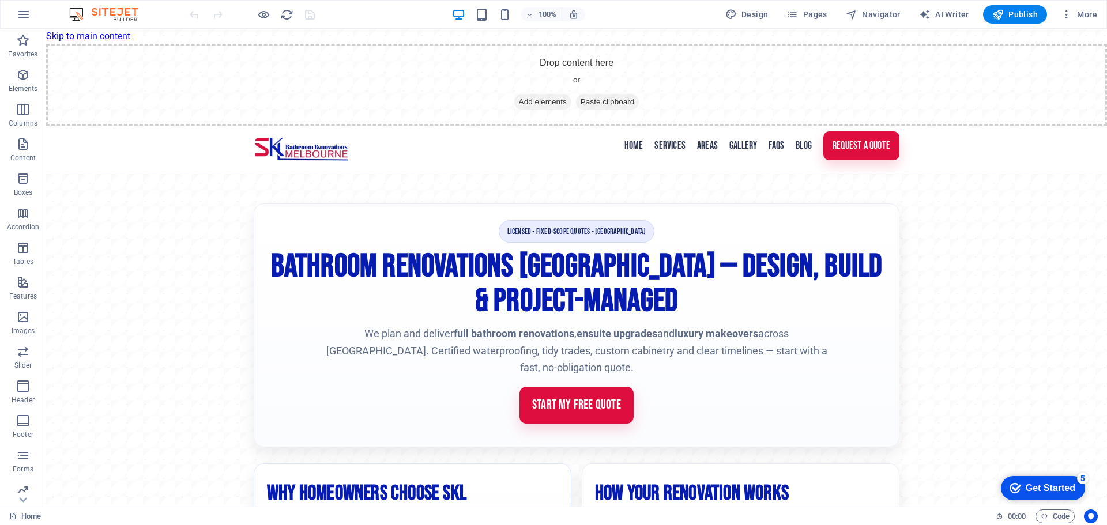
scroll to position [0, 0]
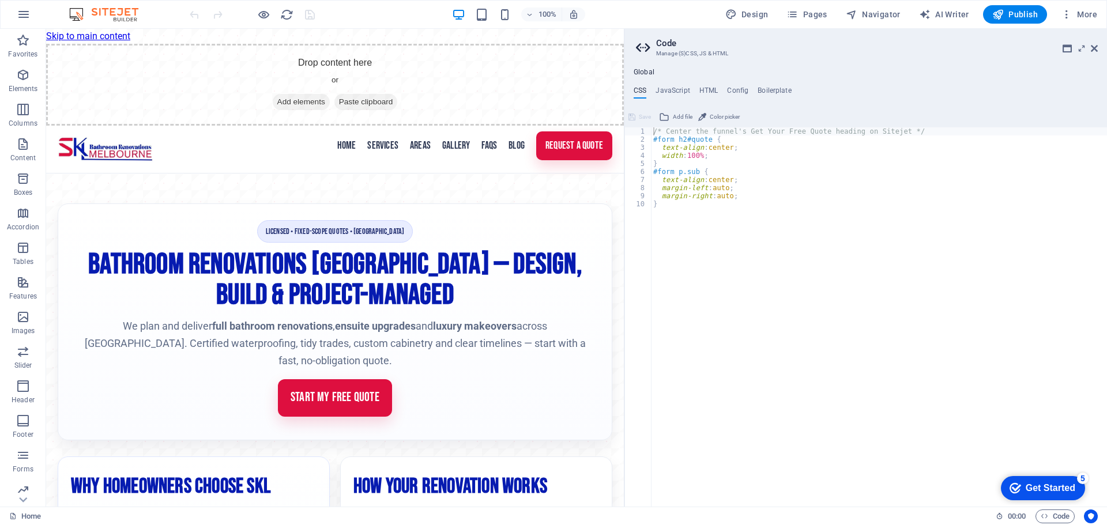
click at [710, 85] on div "Global CSS JavaScript HTML Config Boilerplate /* Center the funnel's Get Your F…" at bounding box center [865, 287] width 483 height 439
click at [708, 88] on h4 "HTML" at bounding box center [708, 92] width 19 height 13
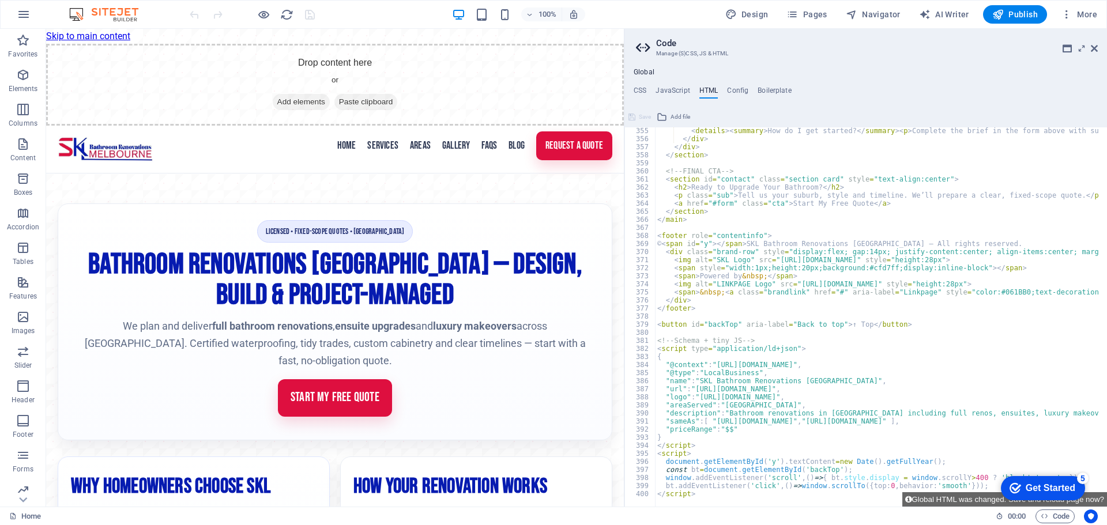
scroll to position [2788, 0]
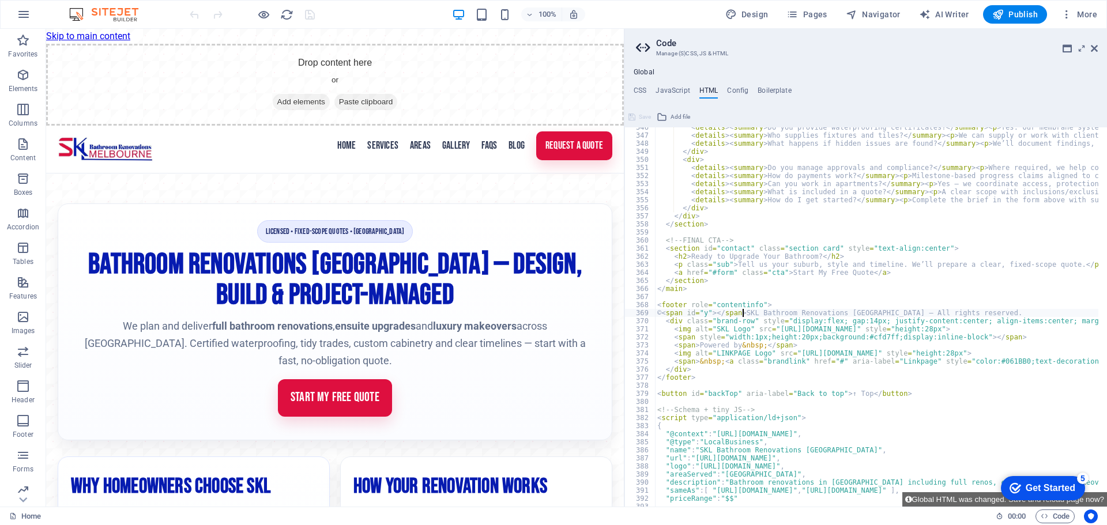
drag, startPoint x: 657, startPoint y: 304, endPoint x: 1105, endPoint y: 310, distance: 448.0
click at [1105, 310] on div "<footer role="contentinfo"> 346 347 348 349 350 351 352 353 354 355 356 357 358…" at bounding box center [865, 316] width 483 height 379
type textarea "<footer role="contentinfo"> © <span id="y"></span> SKL Bathroom Renovations Mel…"
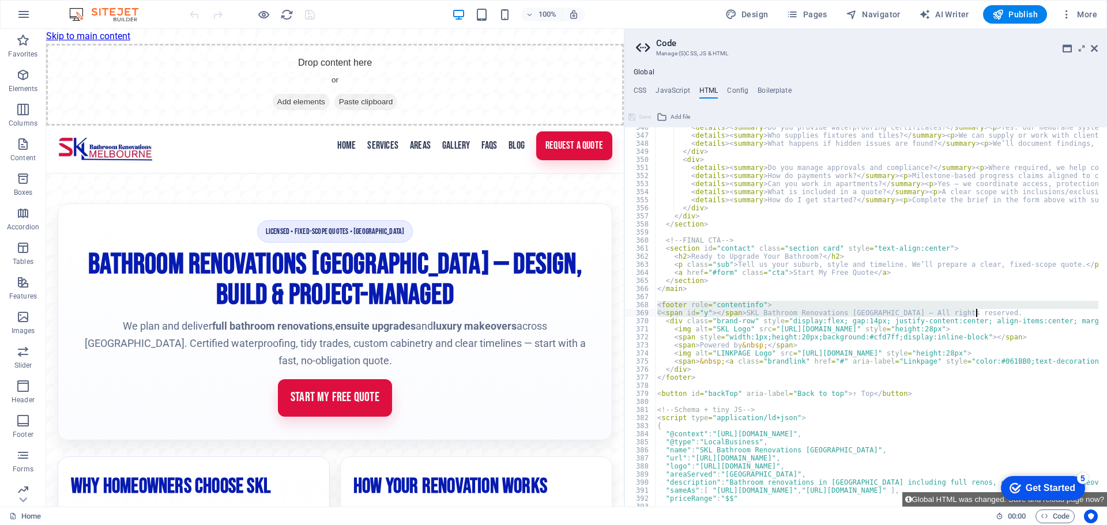
paste textarea
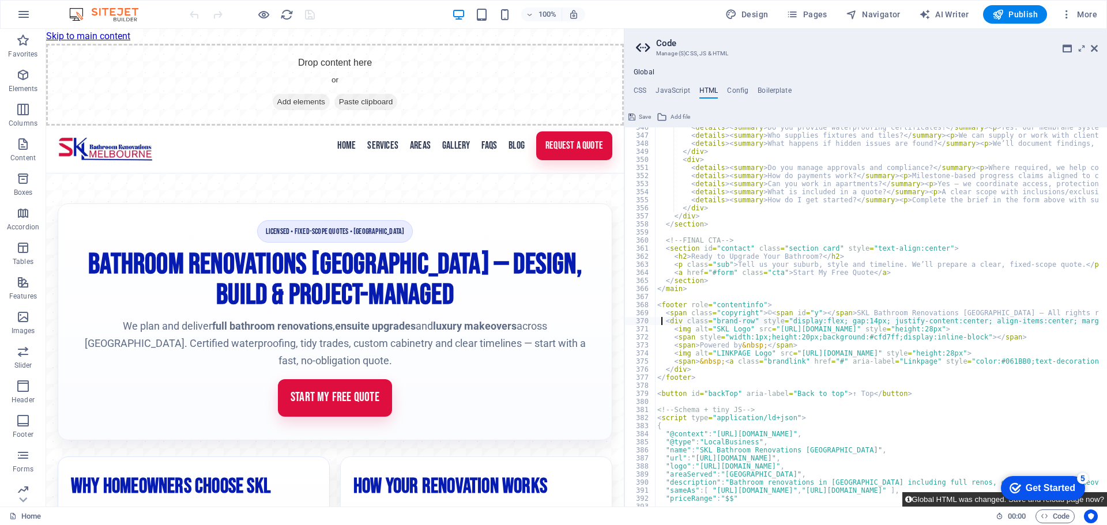
type textarea "<div class="brand-row" style="display:flex; gap:14px; justify-content:center; a…"
click at [983, 502] on button "Global HTML was changed. Save and reload page now?" at bounding box center [1004, 499] width 205 height 14
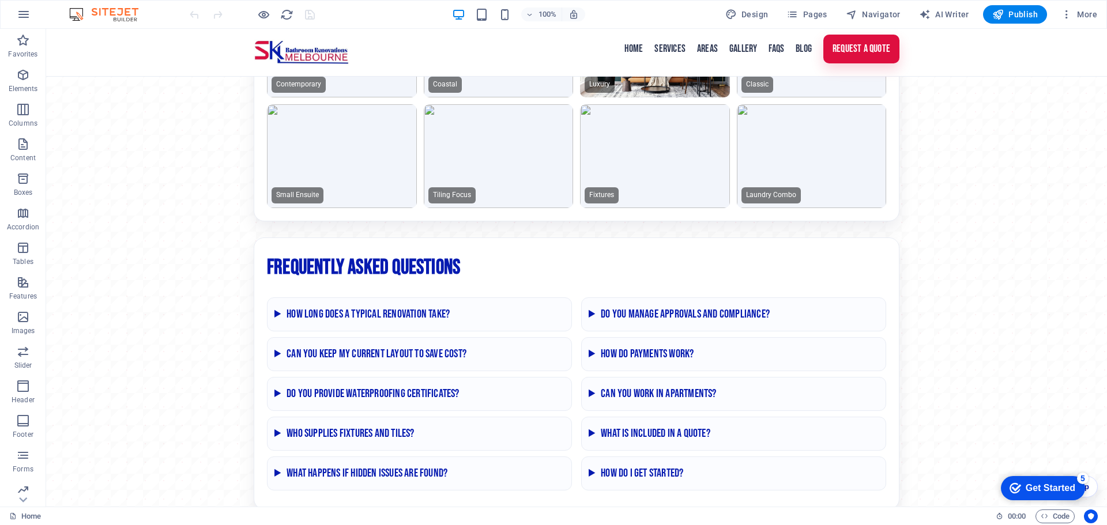
scroll to position [2867, 0]
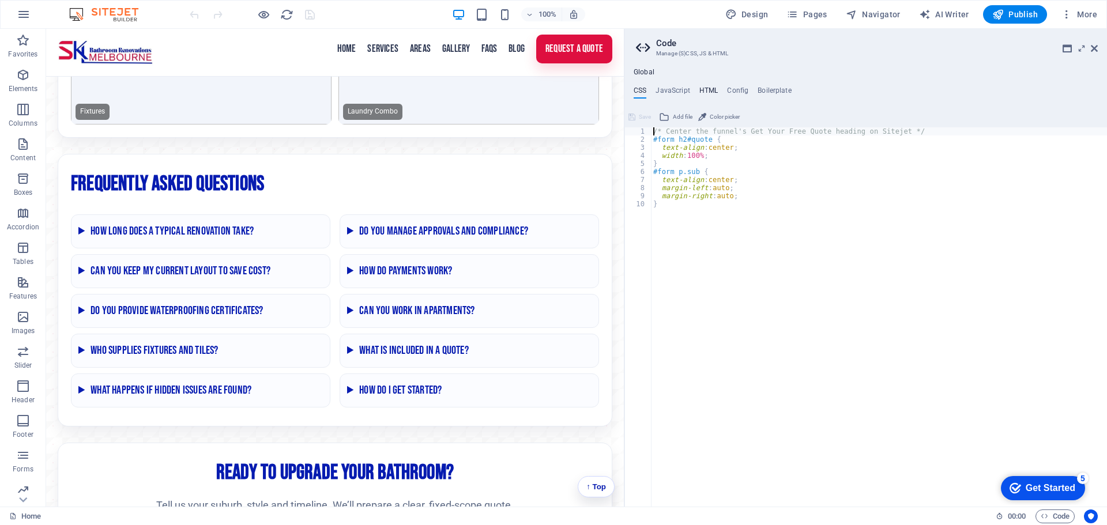
click at [702, 91] on h4 "HTML" at bounding box center [708, 92] width 19 height 13
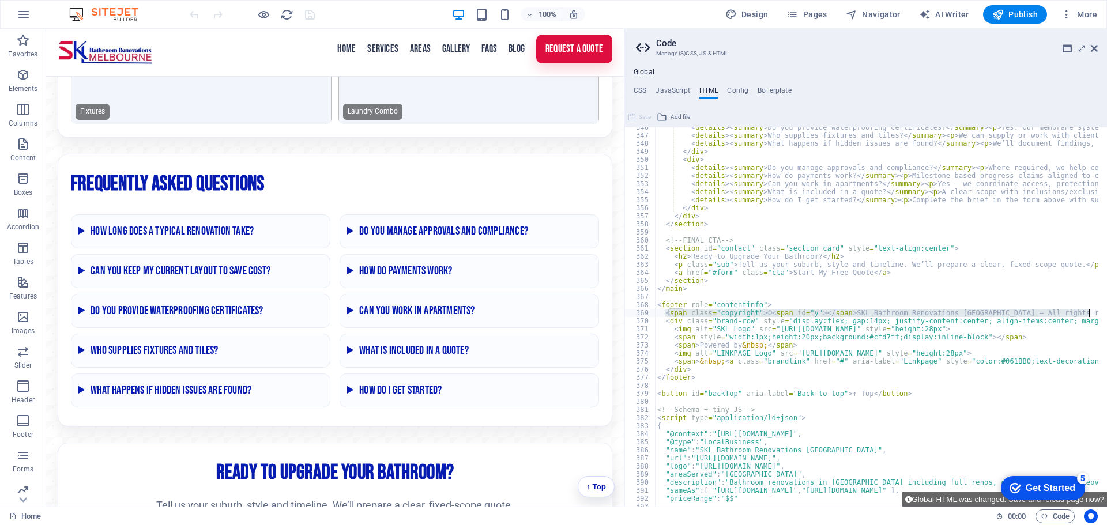
scroll to position [0, 2]
drag, startPoint x: 665, startPoint y: 312, endPoint x: 1101, endPoint y: 316, distance: 435.8
click at [1101, 316] on div "<div class="brand-row" style="display:flex; gap:14px; justify-content:center; a…" at bounding box center [865, 316] width 483 height 379
type textarea "<span class="copyright">© <span id="y"></span> SKL Bathroom Renovations Melbour…"
paste textarea
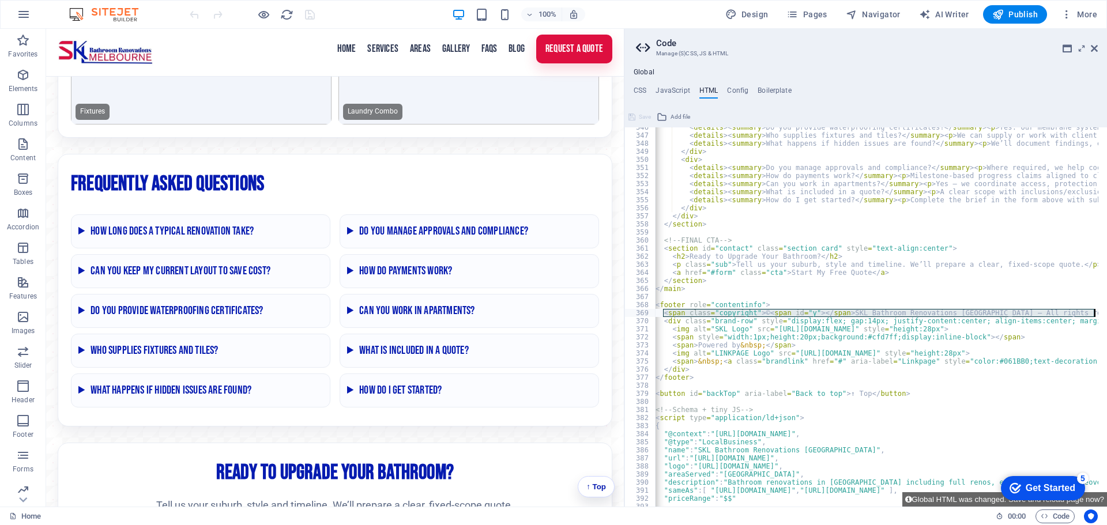
scroll to position [0, 0]
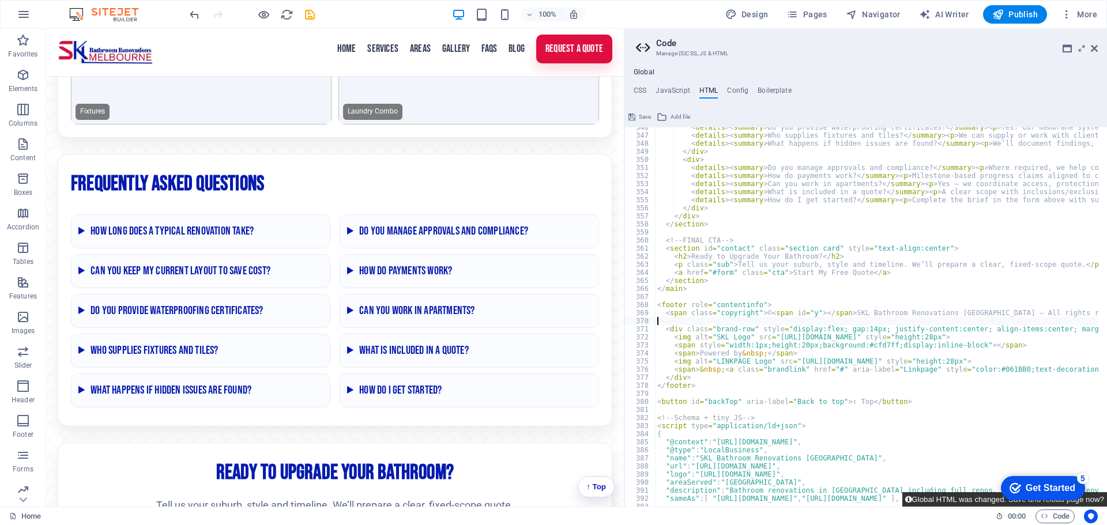
click at [956, 501] on button "Global HTML was changed. Save and reload page now?" at bounding box center [1004, 499] width 205 height 14
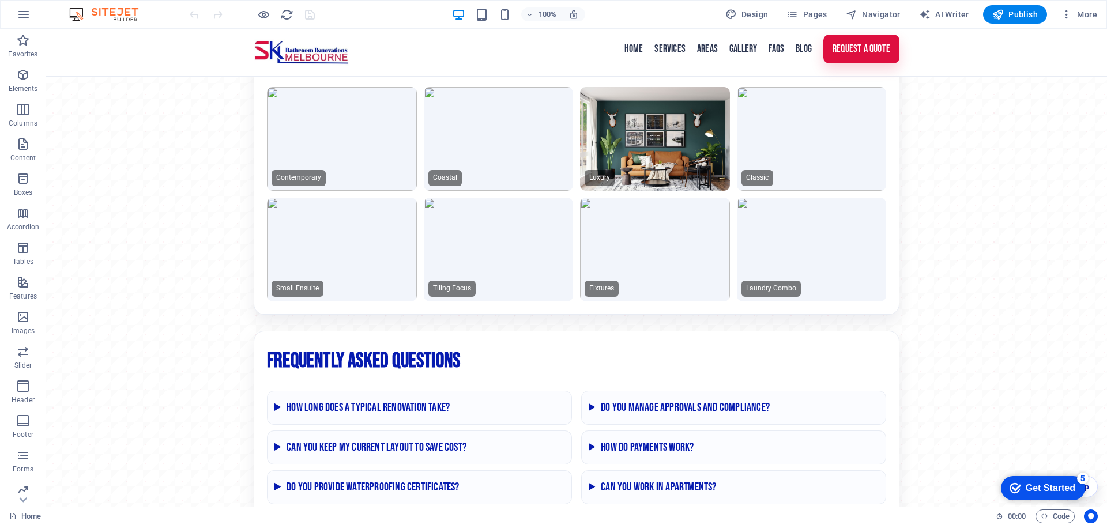
scroll to position [2867, 0]
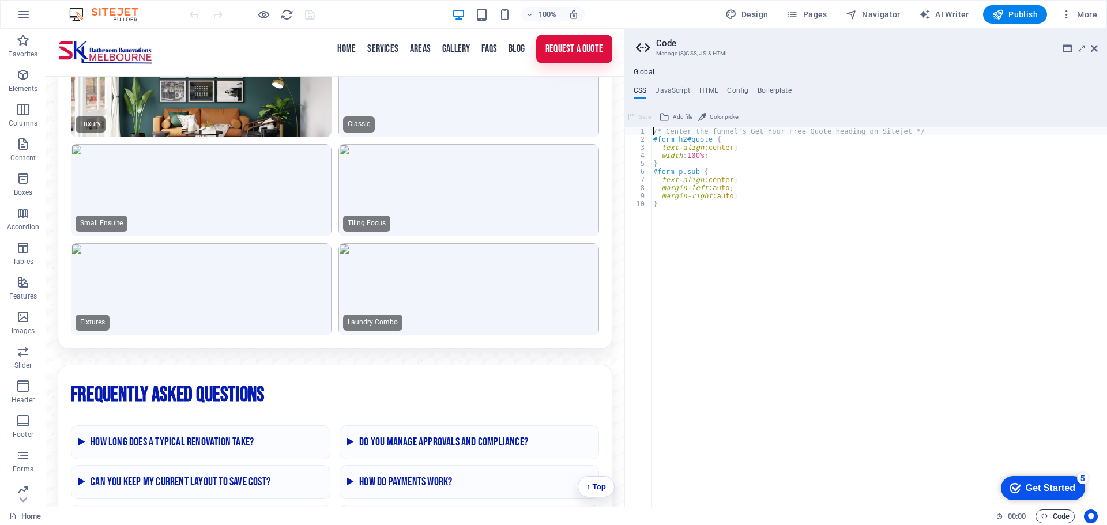
scroll to position [3078, 0]
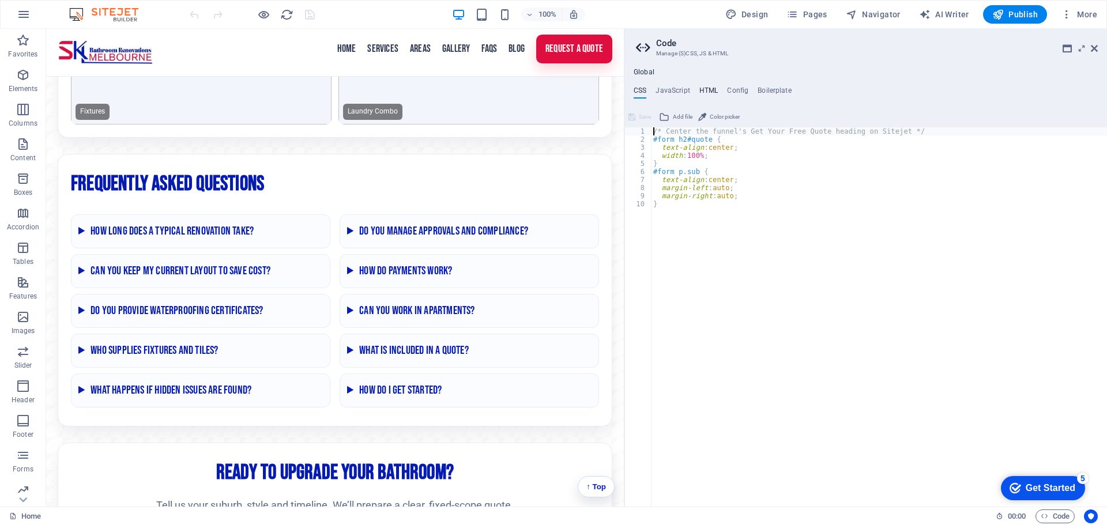
click at [710, 91] on h4 "HTML" at bounding box center [708, 92] width 19 height 13
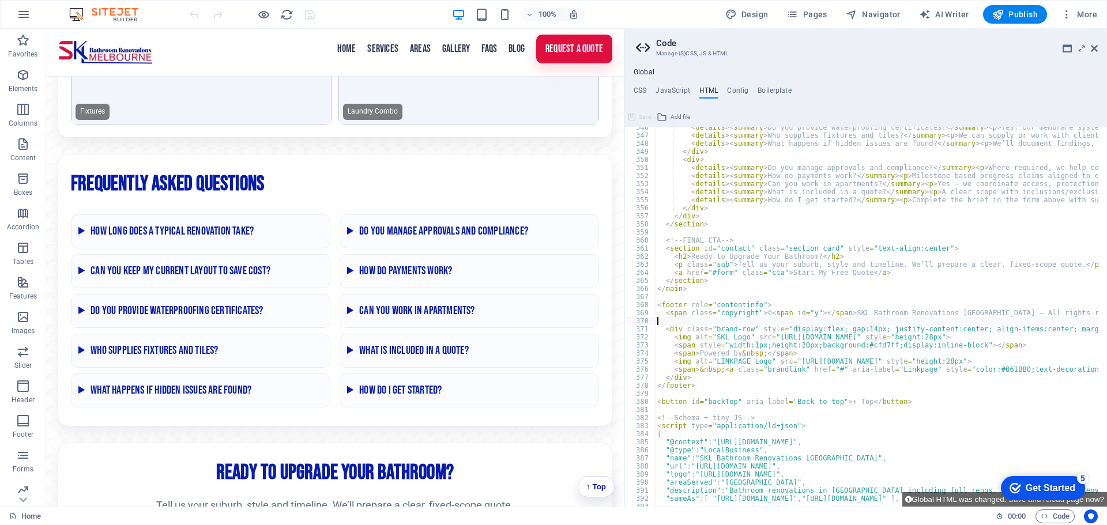
type textarea "<span class="copyright">© <span id="y"></span> SKL Bathroom Renovations Melbour…"
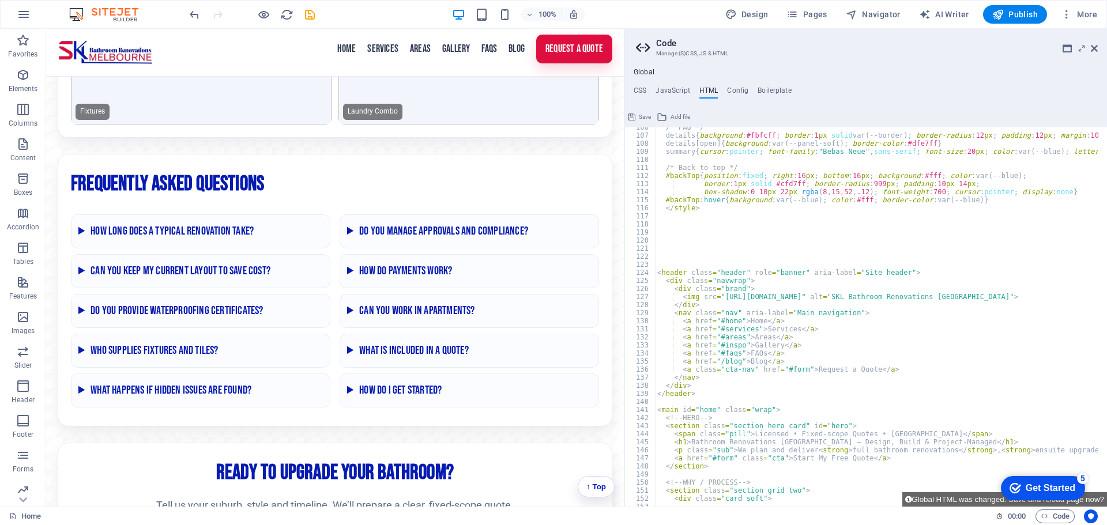
scroll to position [851, 0]
paste textarea "</style>"
type textarea "</style>"
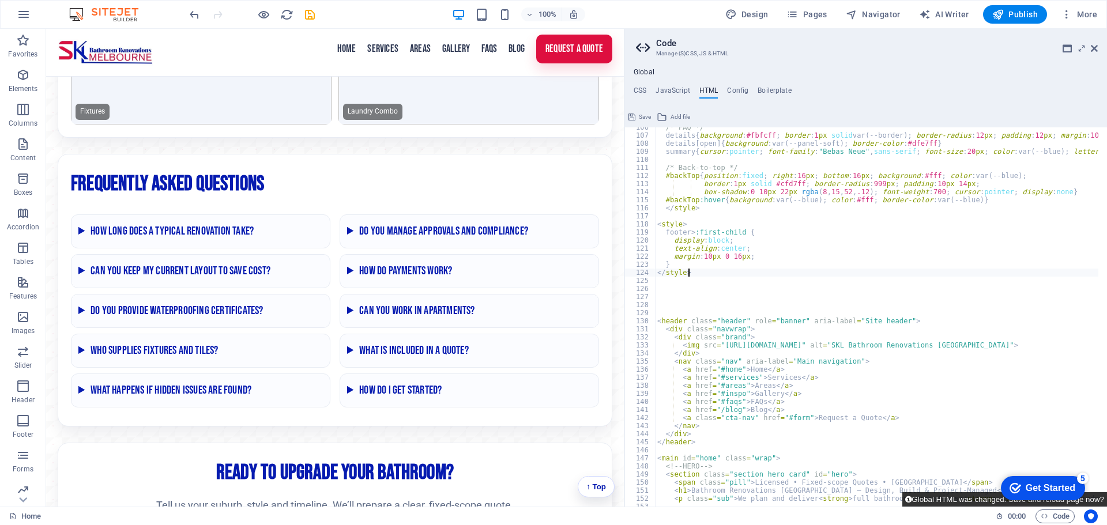
click at [930, 499] on button "Global HTML was changed. Save and reload page now?" at bounding box center [1004, 499] width 205 height 14
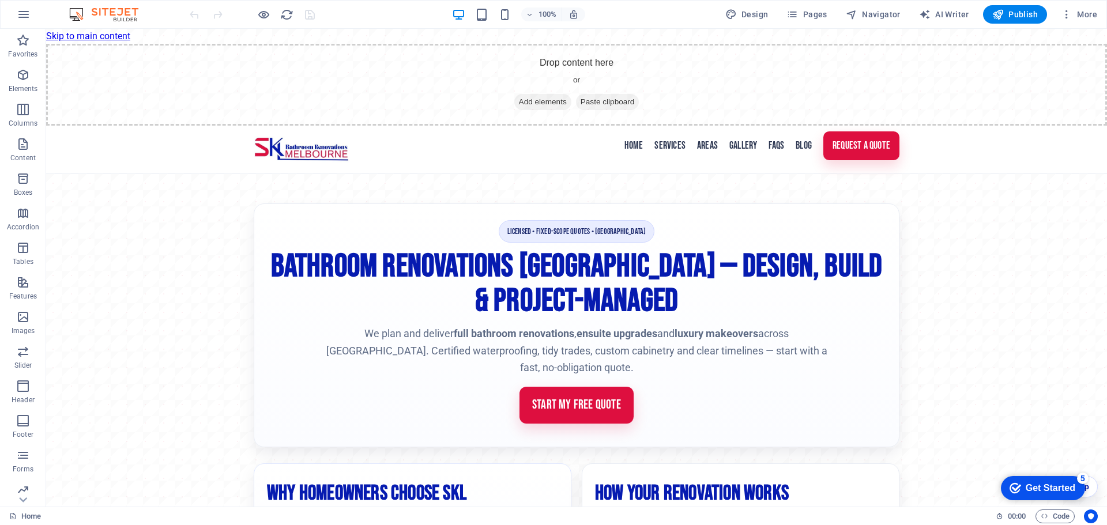
scroll to position [2876, 0]
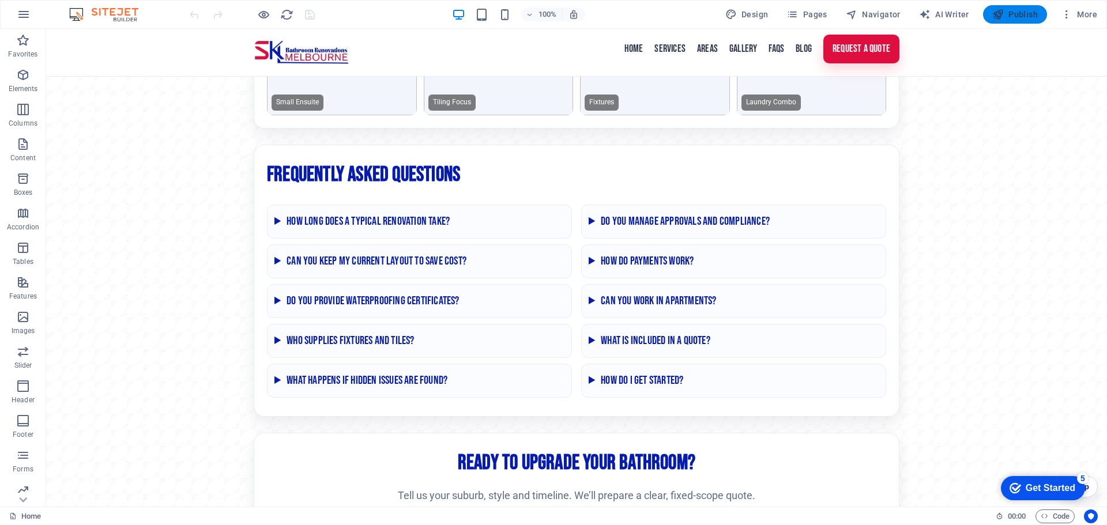
click at [1019, 13] on span "Publish" at bounding box center [1015, 15] width 46 height 12
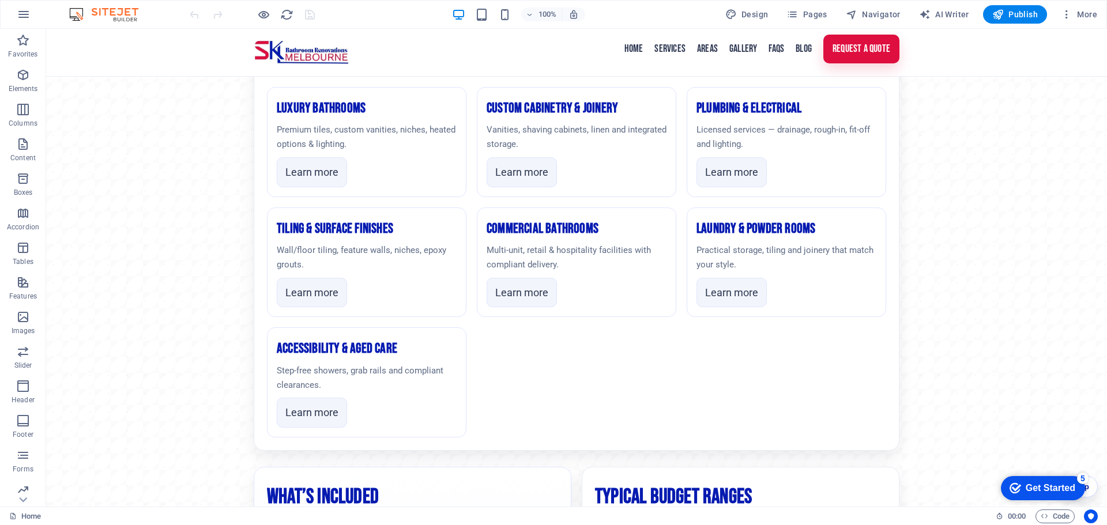
scroll to position [1031, 0]
